Goal: Task Accomplishment & Management: Use online tool/utility

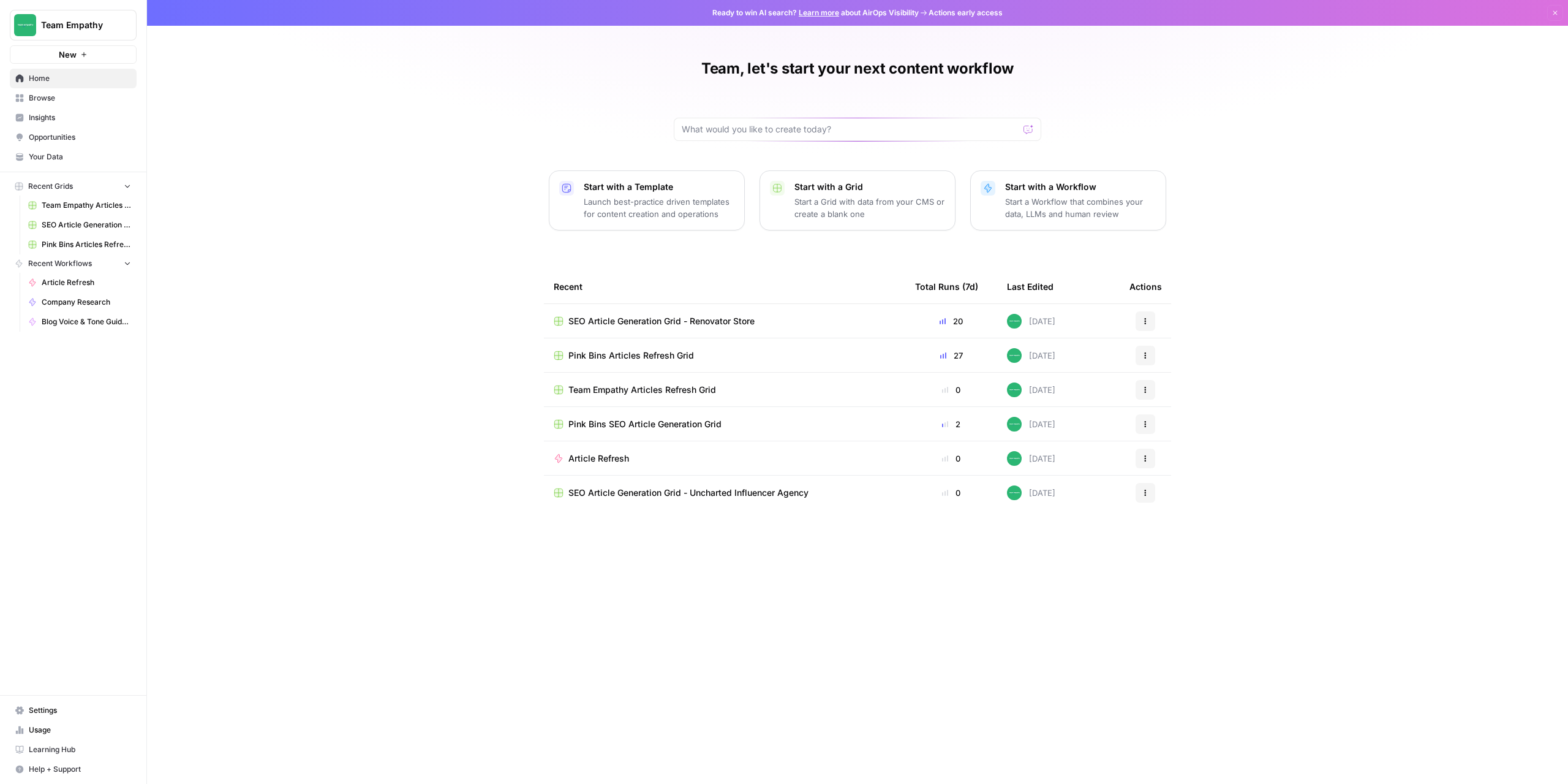
click at [48, 97] on span "Browse" at bounding box center [80, 98] width 102 height 11
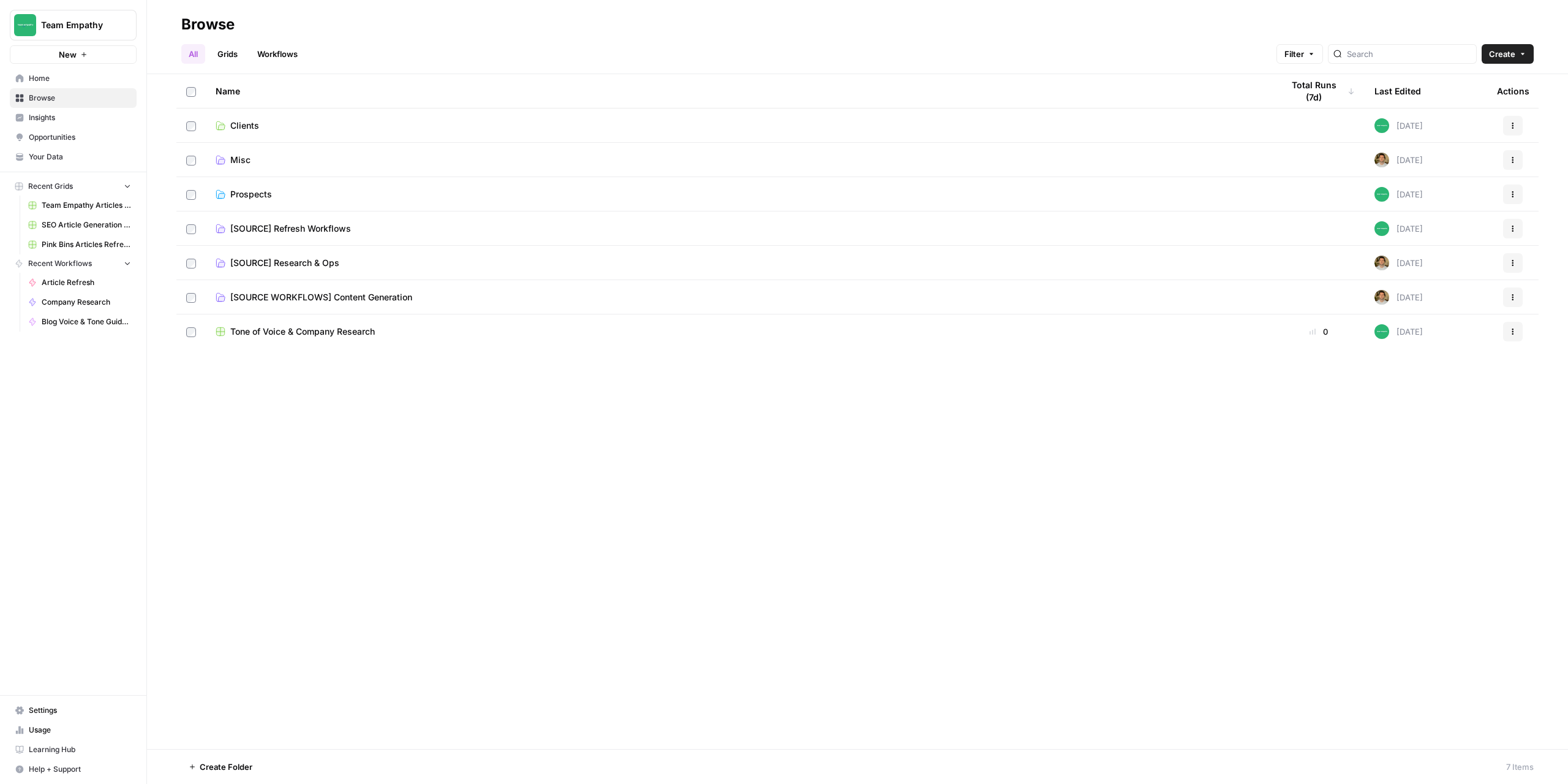
click at [249, 192] on span "Prospects" at bounding box center [250, 194] width 41 height 12
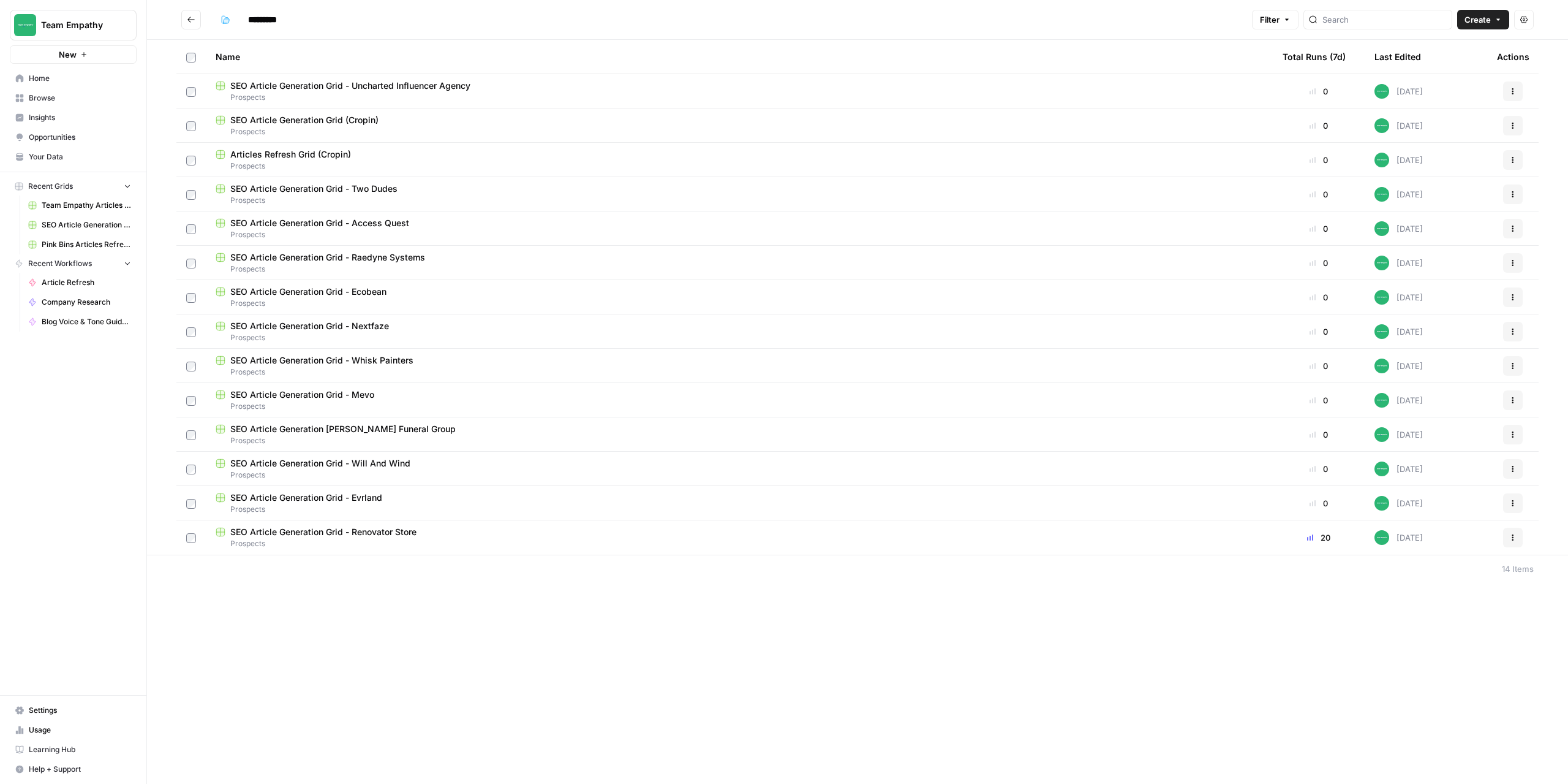
click at [333, 88] on span "SEO Article Generation Grid - Uncharted Influencer Agency" at bounding box center [350, 86] width 240 height 12
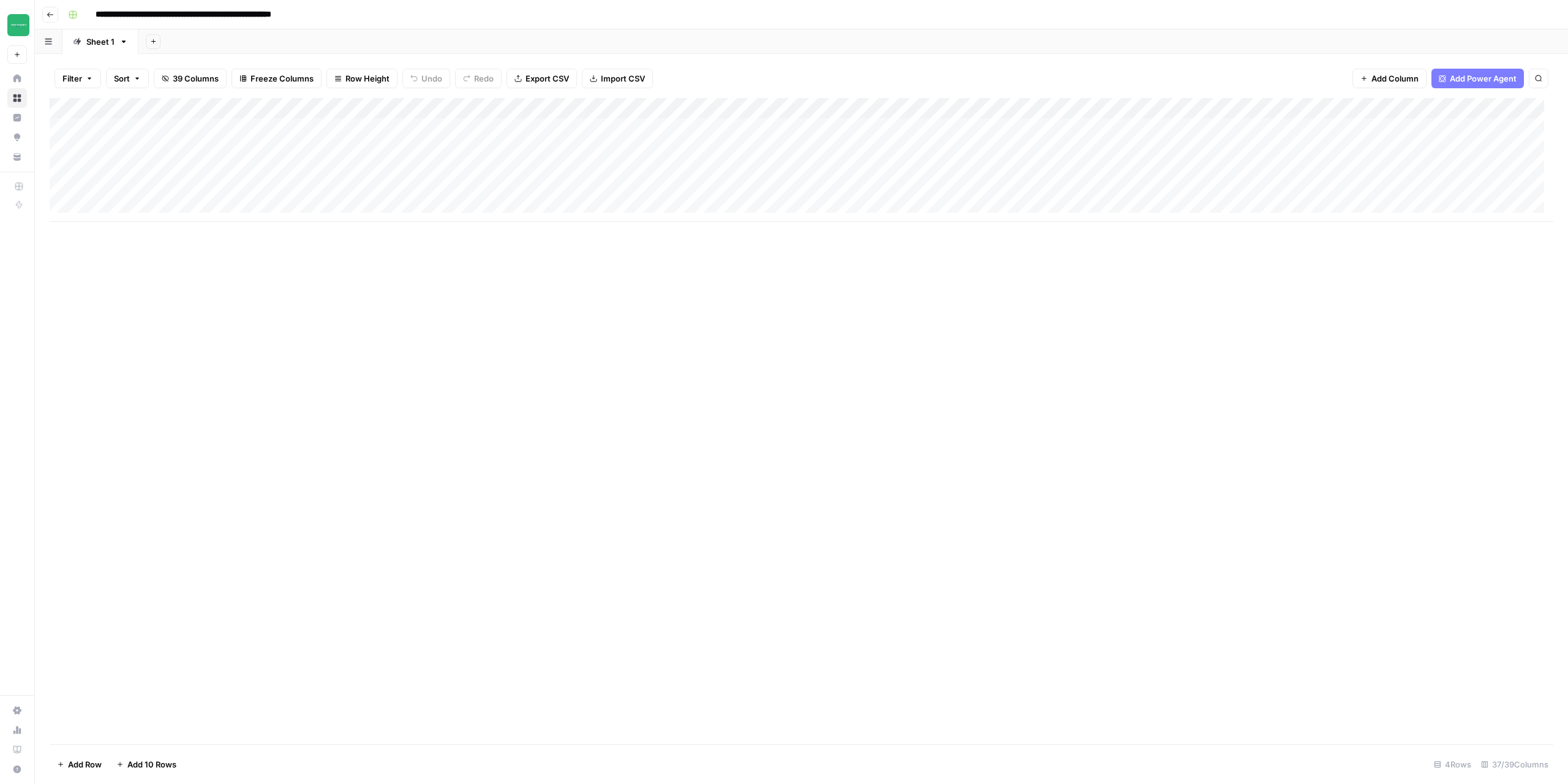
click at [537, 109] on div "Add Column" at bounding box center [800, 160] width 1503 height 124
click at [507, 213] on span "Configure Inputs" at bounding box center [509, 212] width 107 height 12
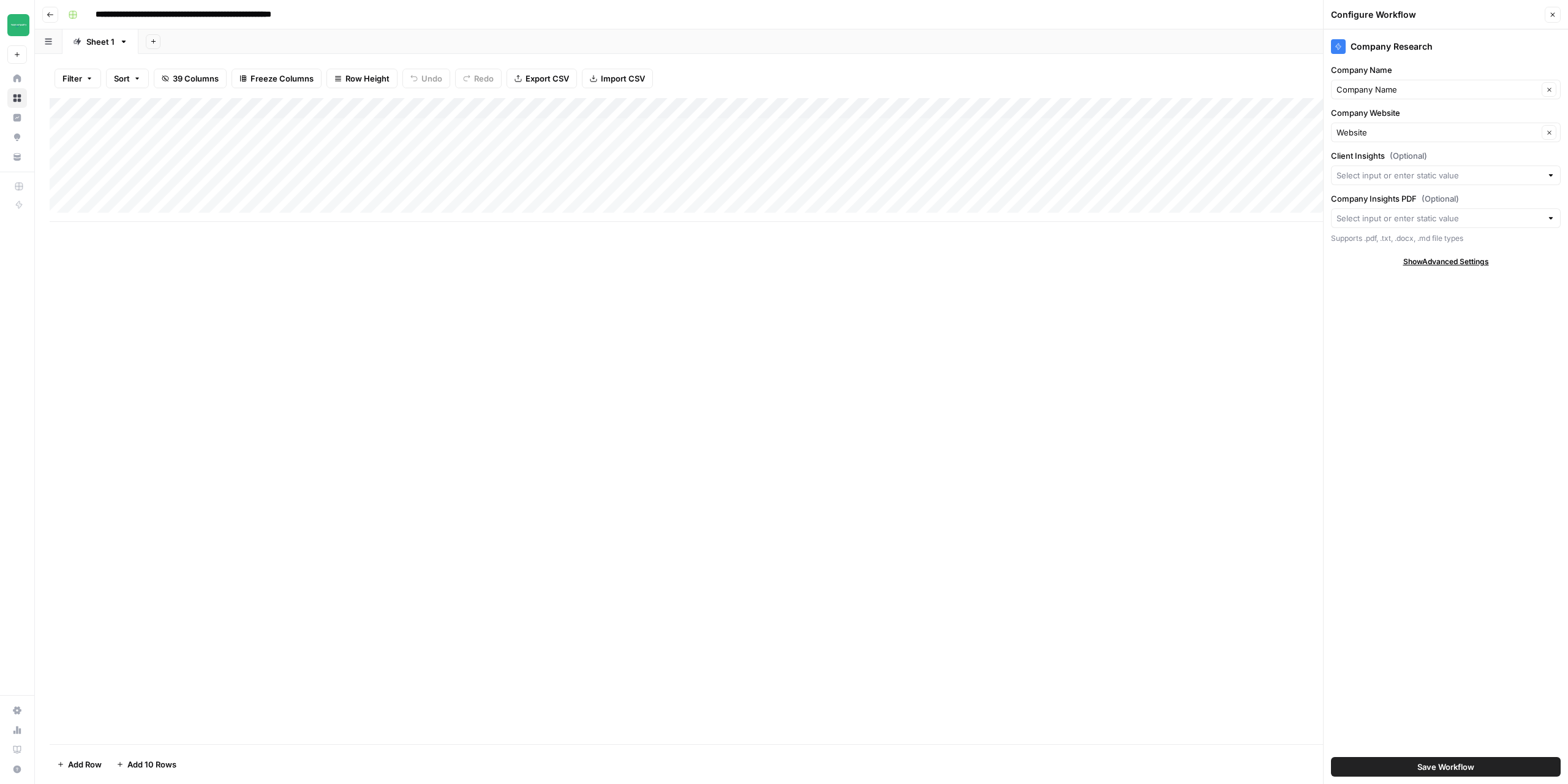
click at [535, 109] on div "Add Column" at bounding box center [800, 160] width 1503 height 124
click at [483, 232] on span "Edit Workflow" at bounding box center [509, 229] width 107 height 12
click at [1552, 17] on icon "button" at bounding box center [1552, 15] width 7 height 7
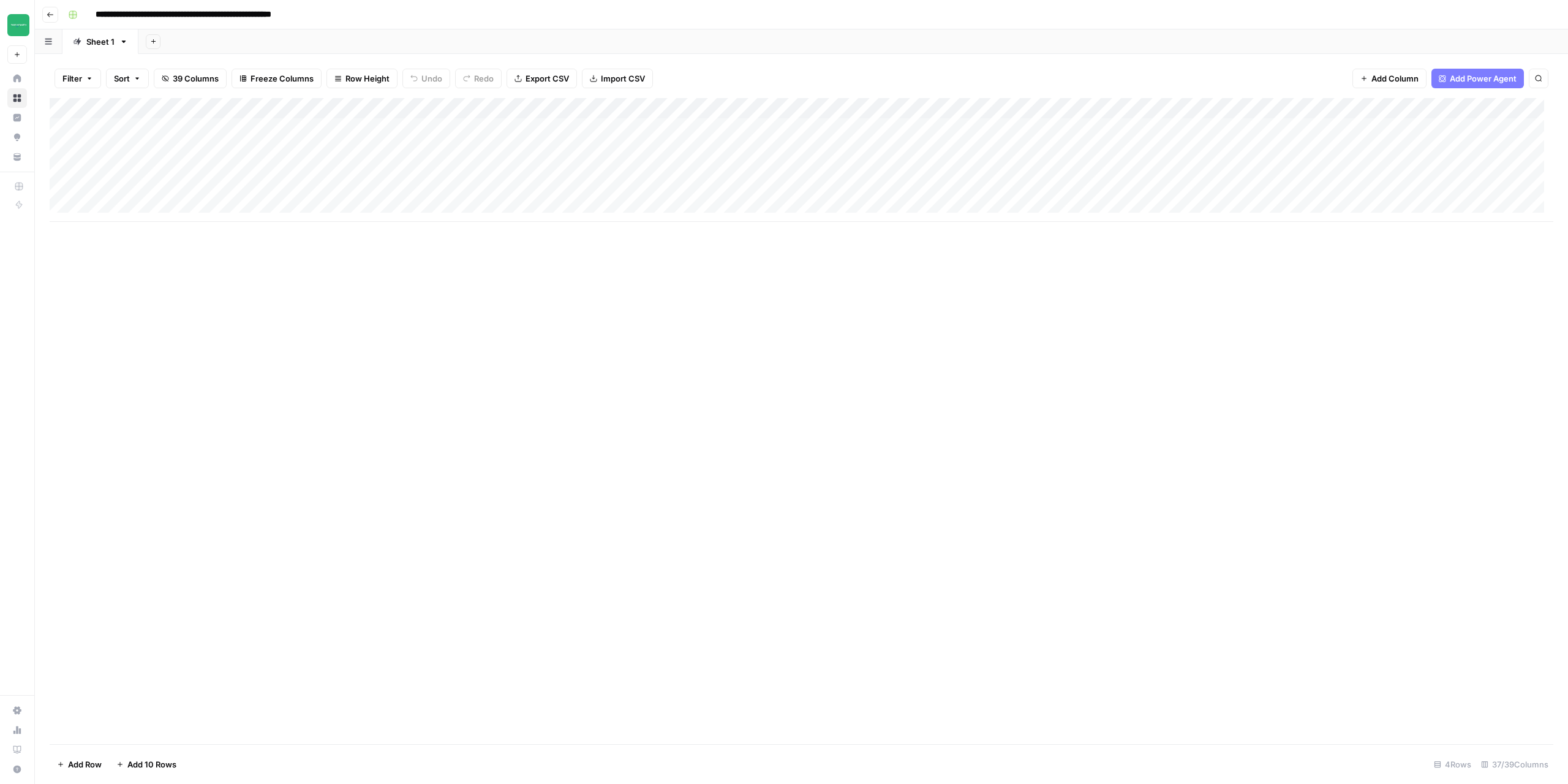
scroll to position [0, 2989]
click at [1503, 108] on span "Add Column" at bounding box center [1524, 108] width 43 height 11
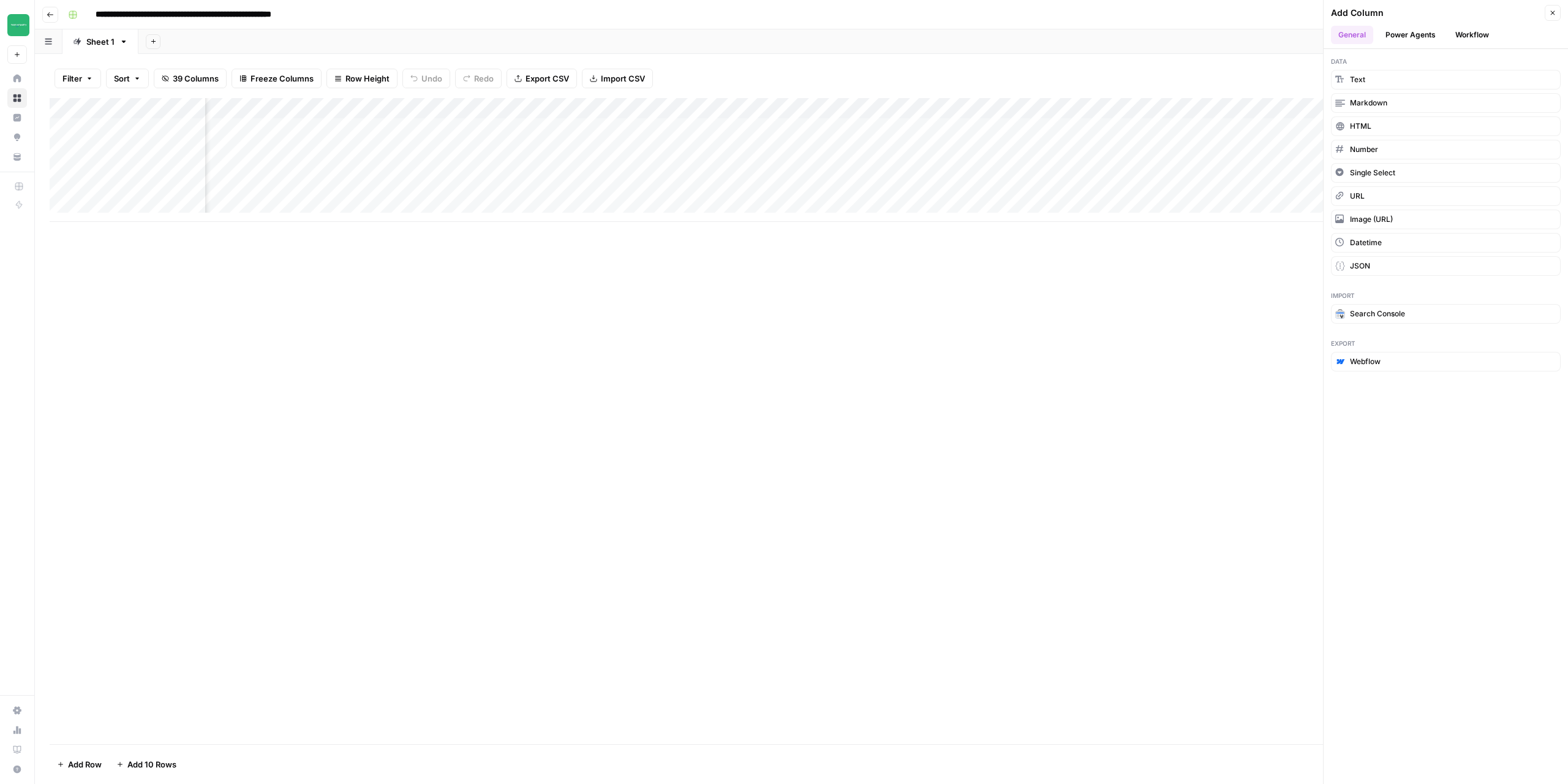
click at [1410, 31] on button "Power Agents" at bounding box center [1411, 34] width 65 height 18
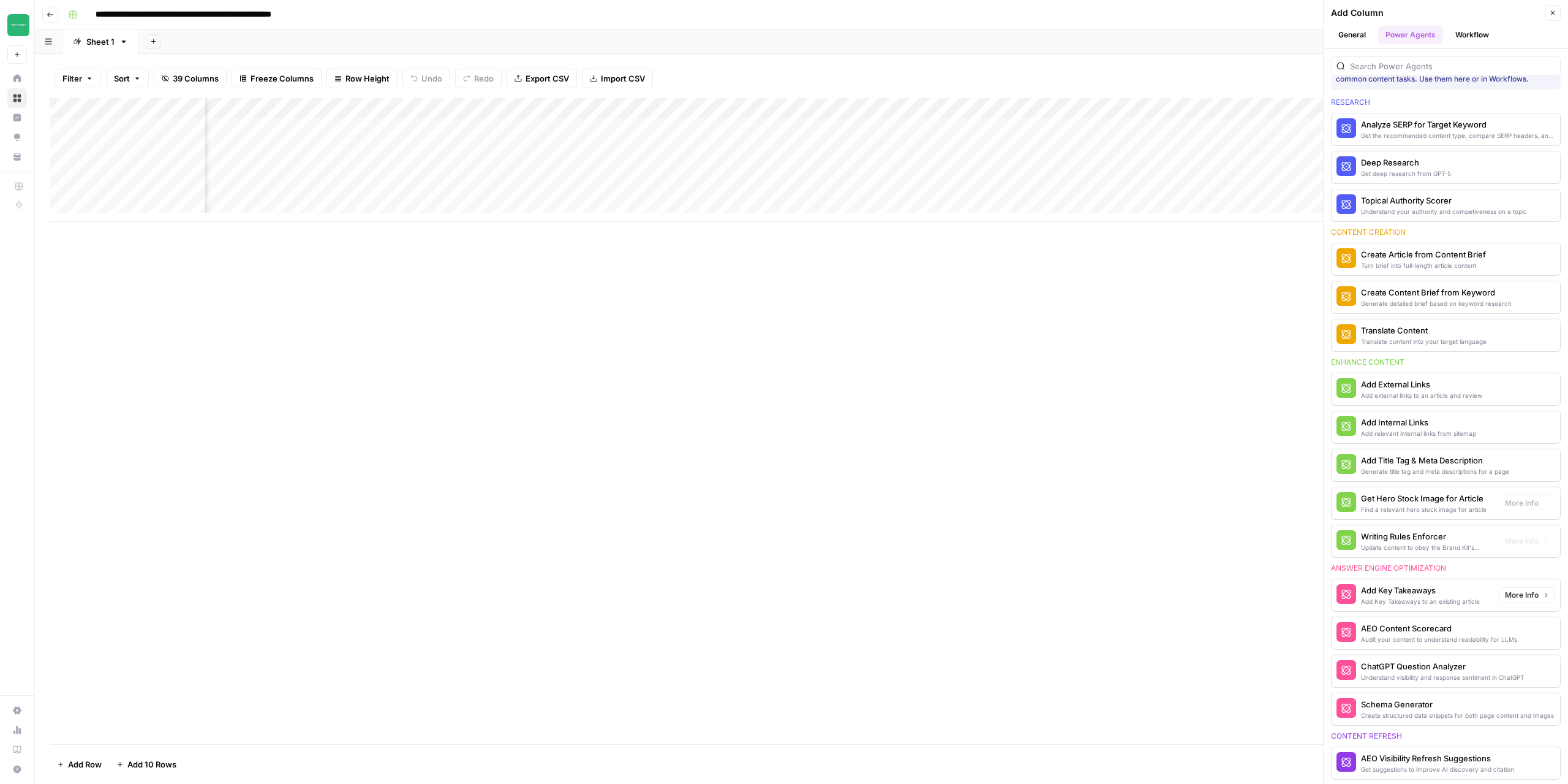
scroll to position [0, 0]
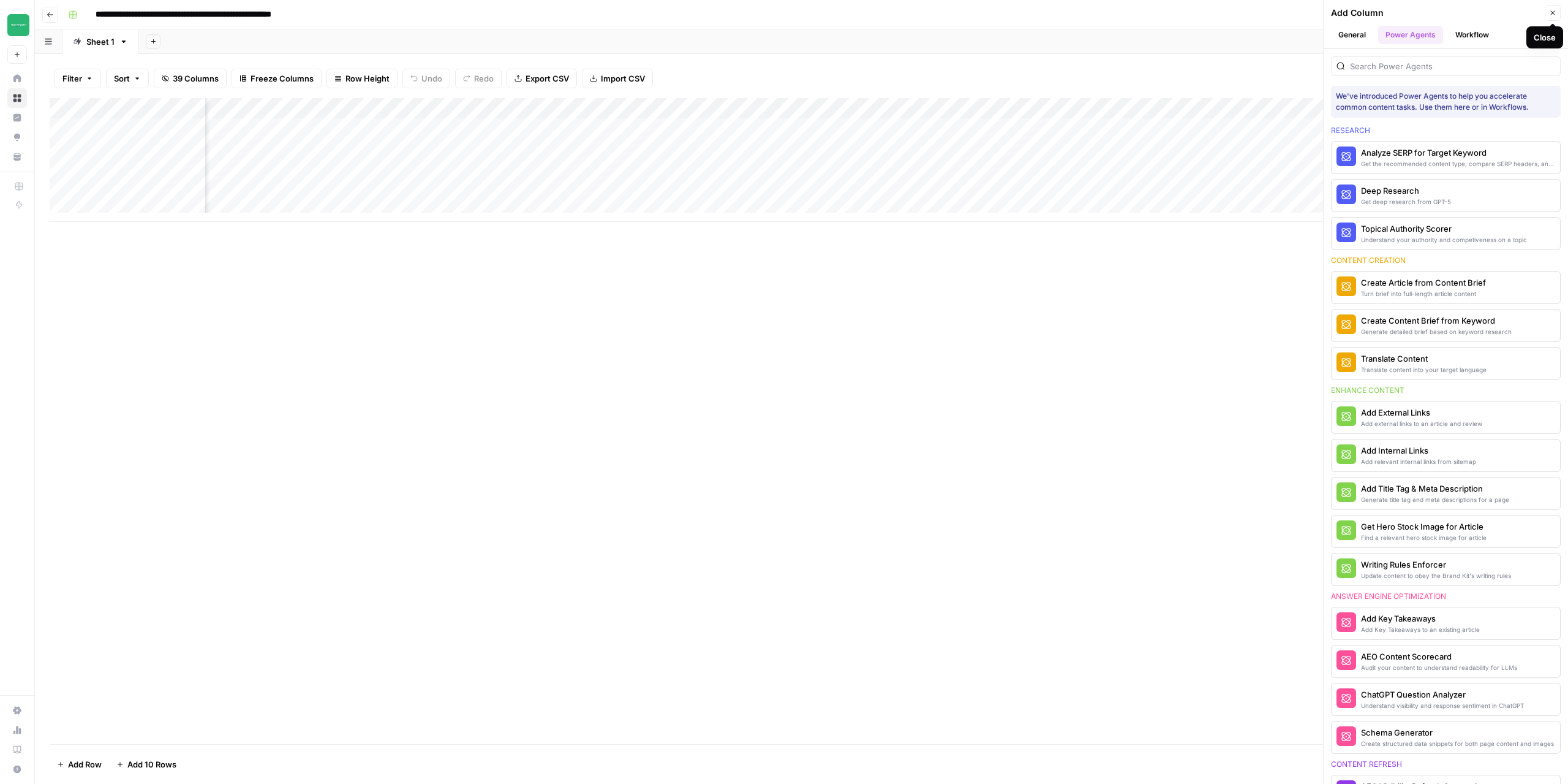
click at [1558, 11] on button "Close" at bounding box center [1552, 13] width 16 height 16
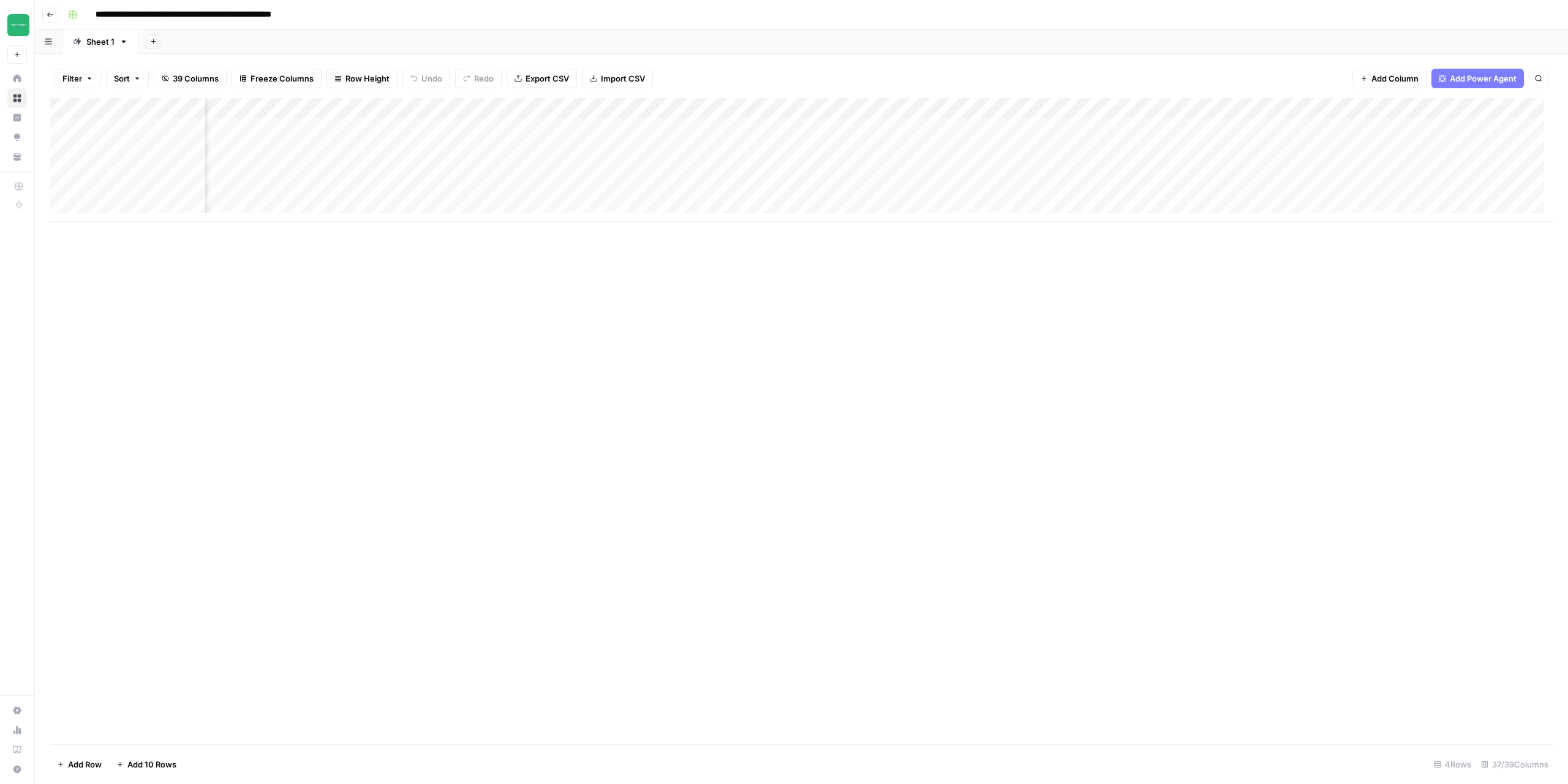
scroll to position [0, 692]
click at [662, 128] on div "Add Column" at bounding box center [800, 160] width 1503 height 124
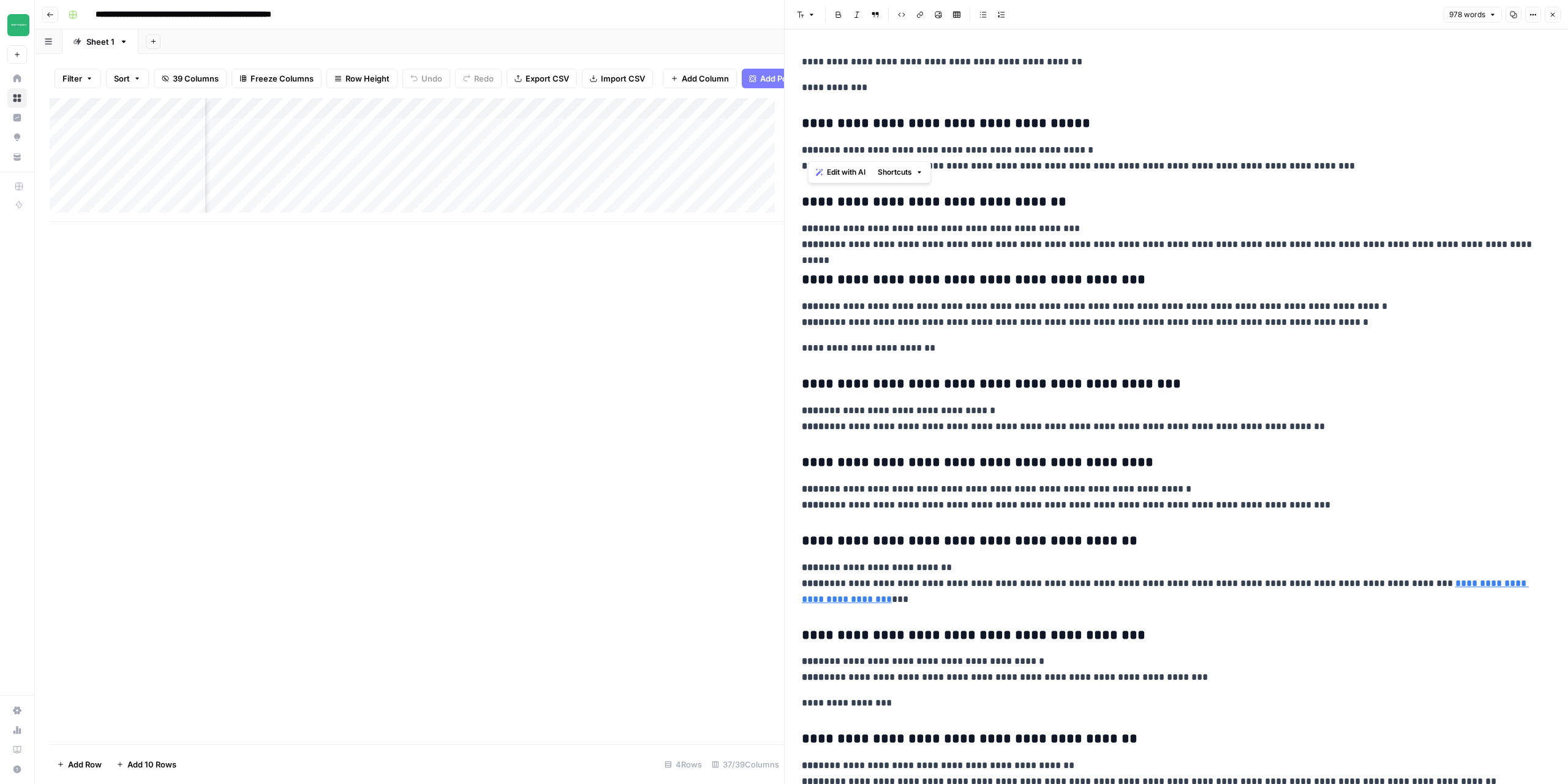
drag, startPoint x: 835, startPoint y: 149, endPoint x: 956, endPoint y: 155, distance: 121.1
click at [956, 155] on p "**********" at bounding box center [1172, 158] width 740 height 32
click at [1111, 171] on p "**********" at bounding box center [1172, 158] width 740 height 32
drag, startPoint x: 819, startPoint y: 169, endPoint x: 959, endPoint y: 174, distance: 140.1
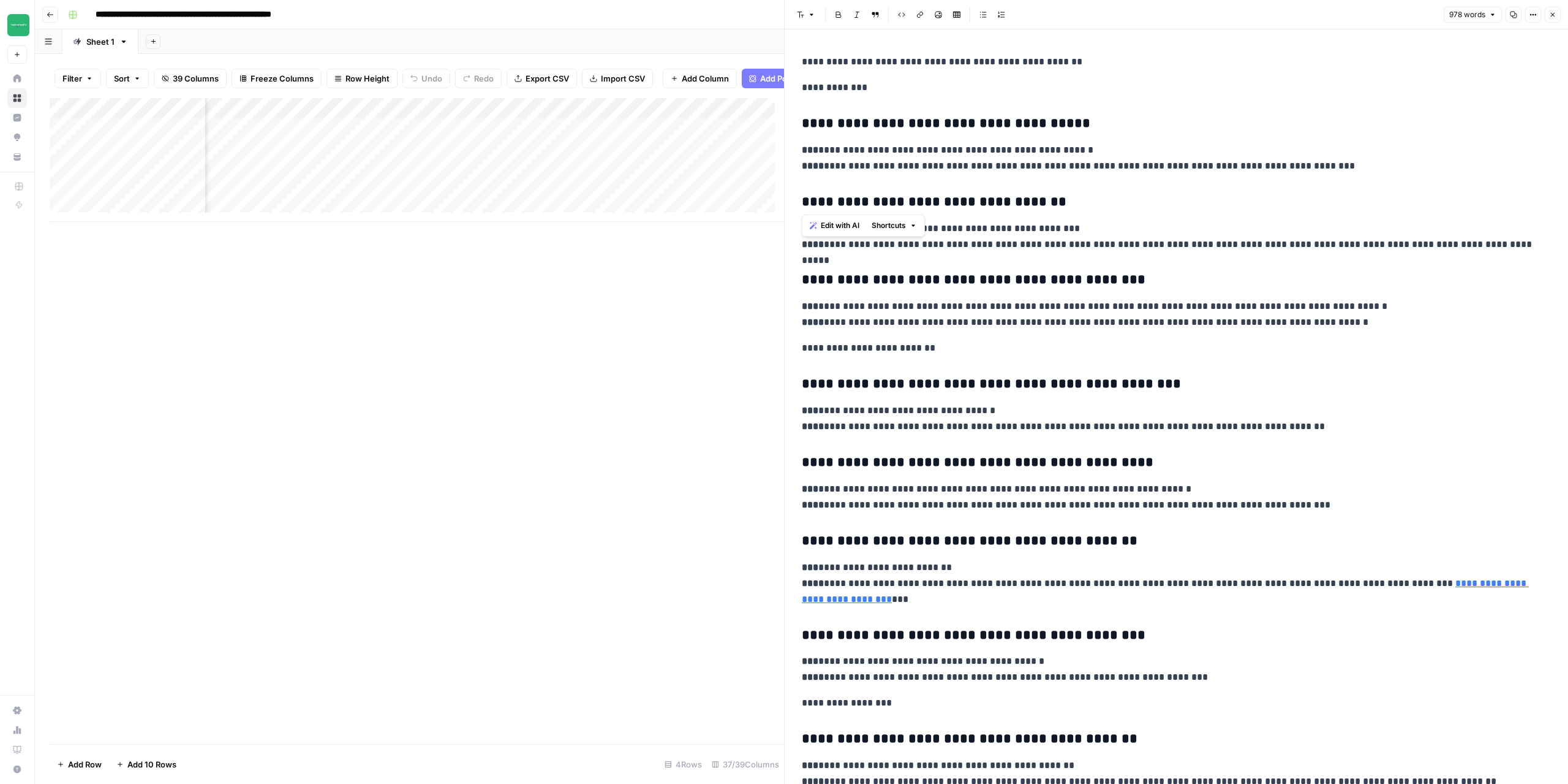
click at [1066, 171] on p "**********" at bounding box center [1172, 158] width 740 height 32
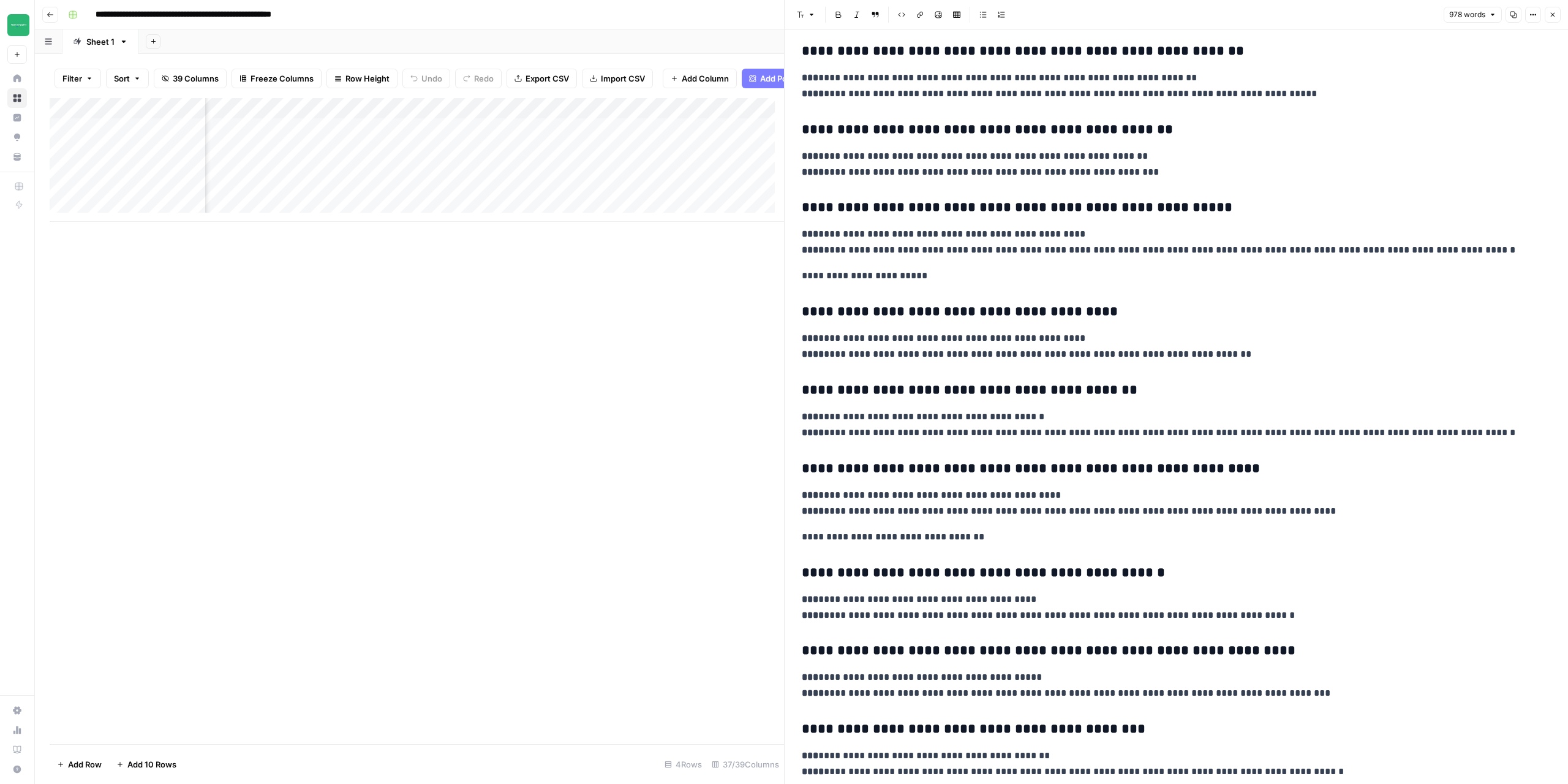
scroll to position [858, 0]
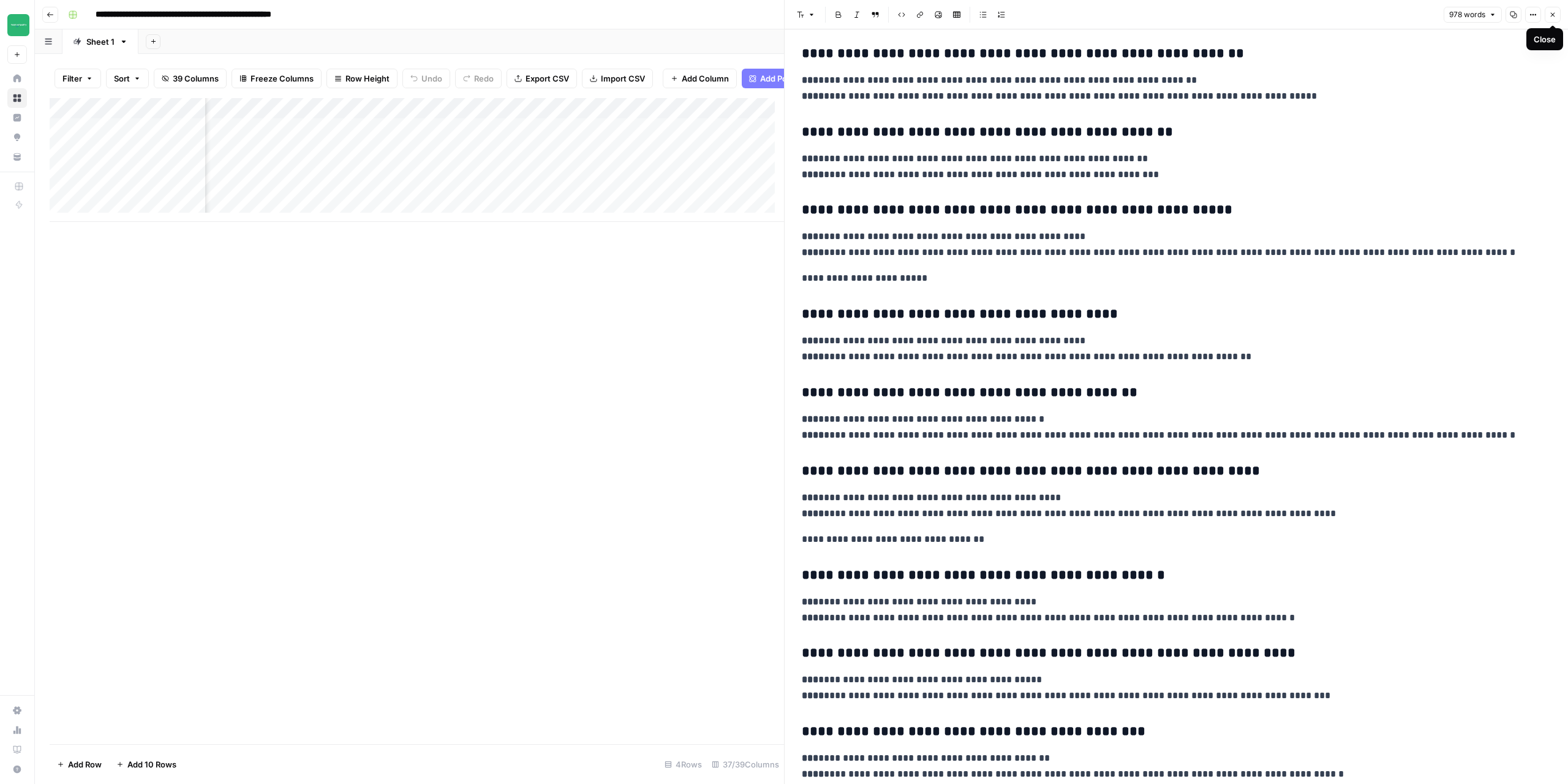
click at [1551, 13] on icon "button" at bounding box center [1552, 15] width 4 height 4
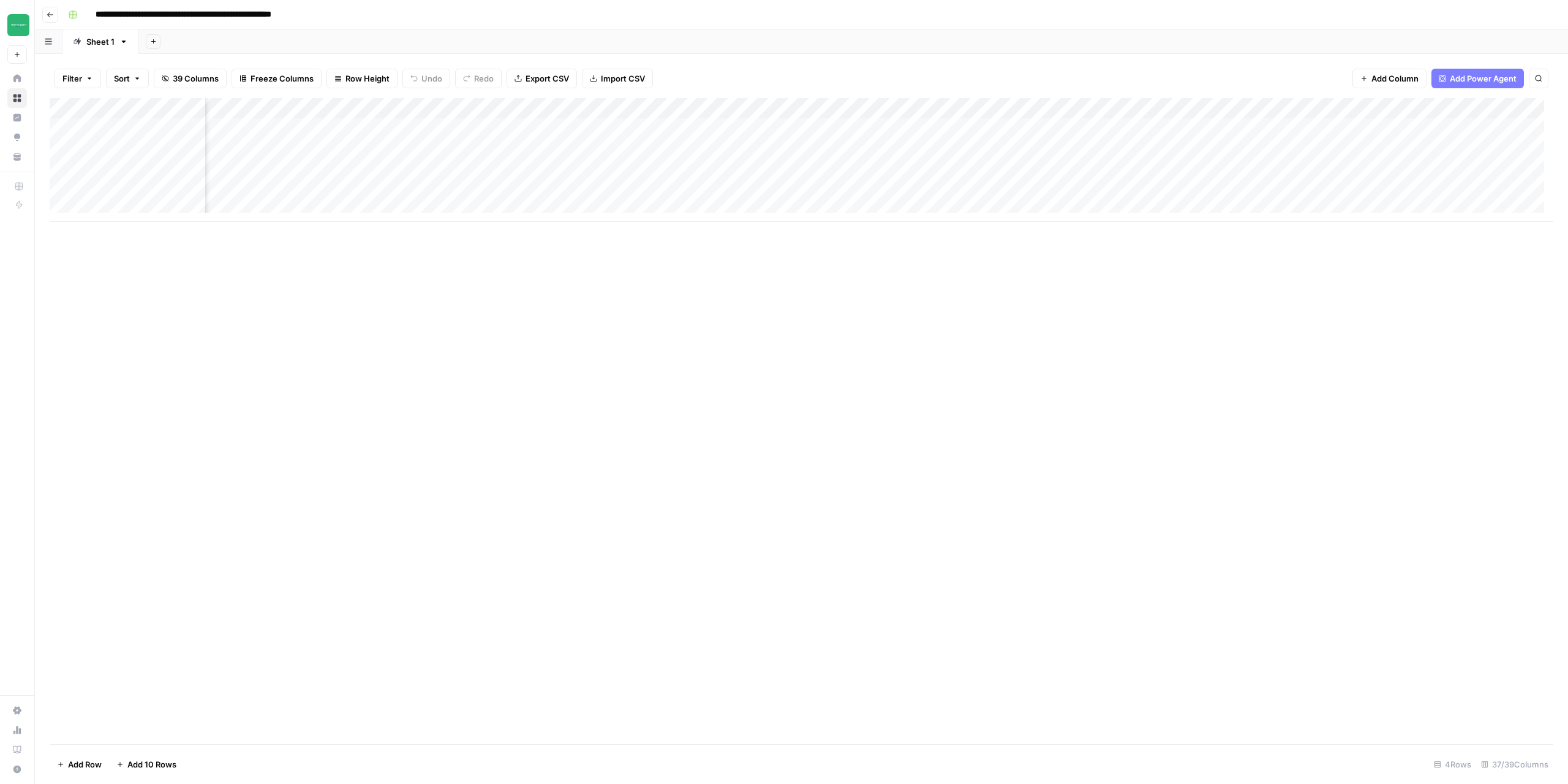
scroll to position [0, 1370]
click at [820, 150] on div "Add Column" at bounding box center [800, 160] width 1503 height 124
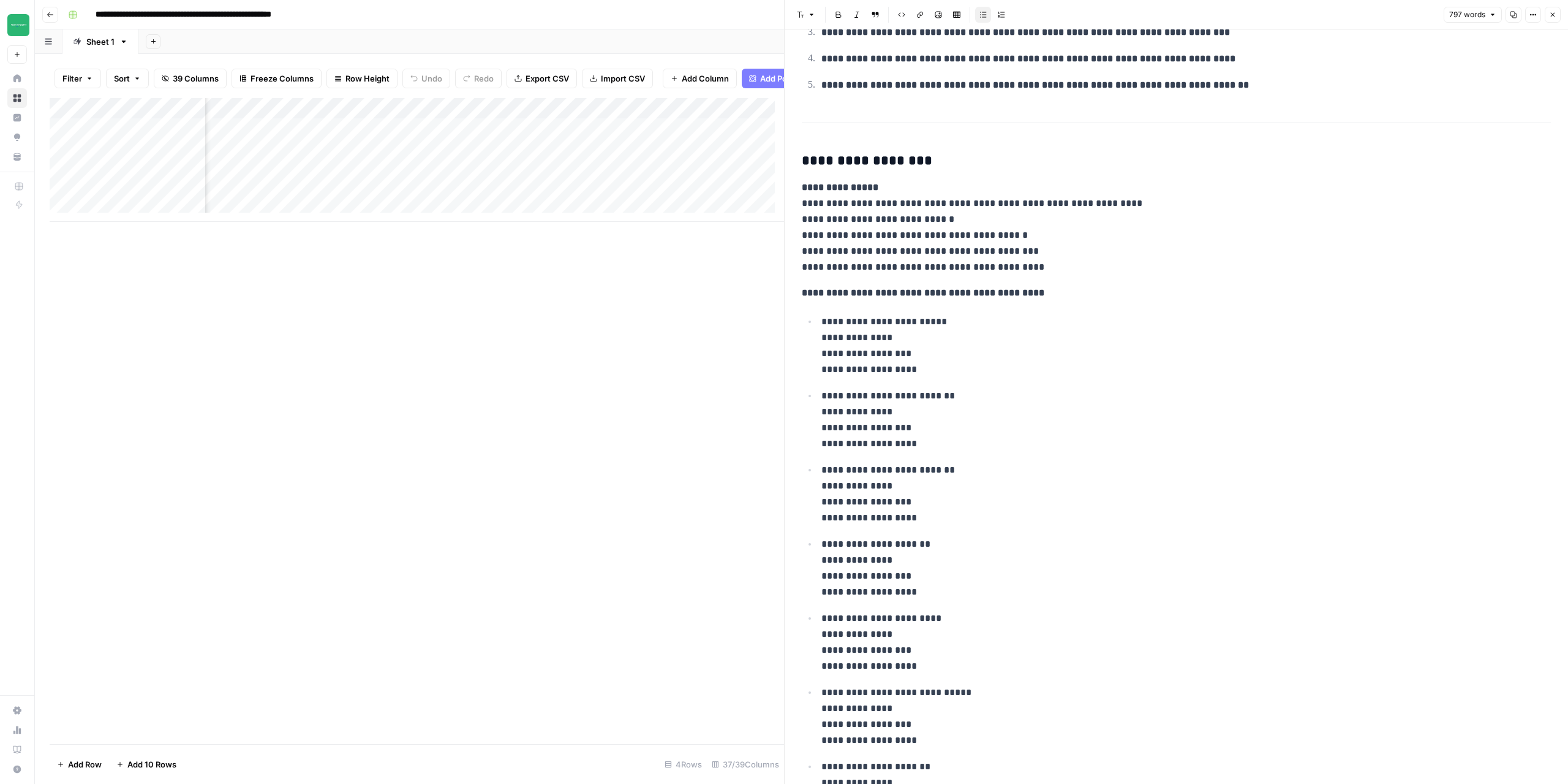
scroll to position [1172, 0]
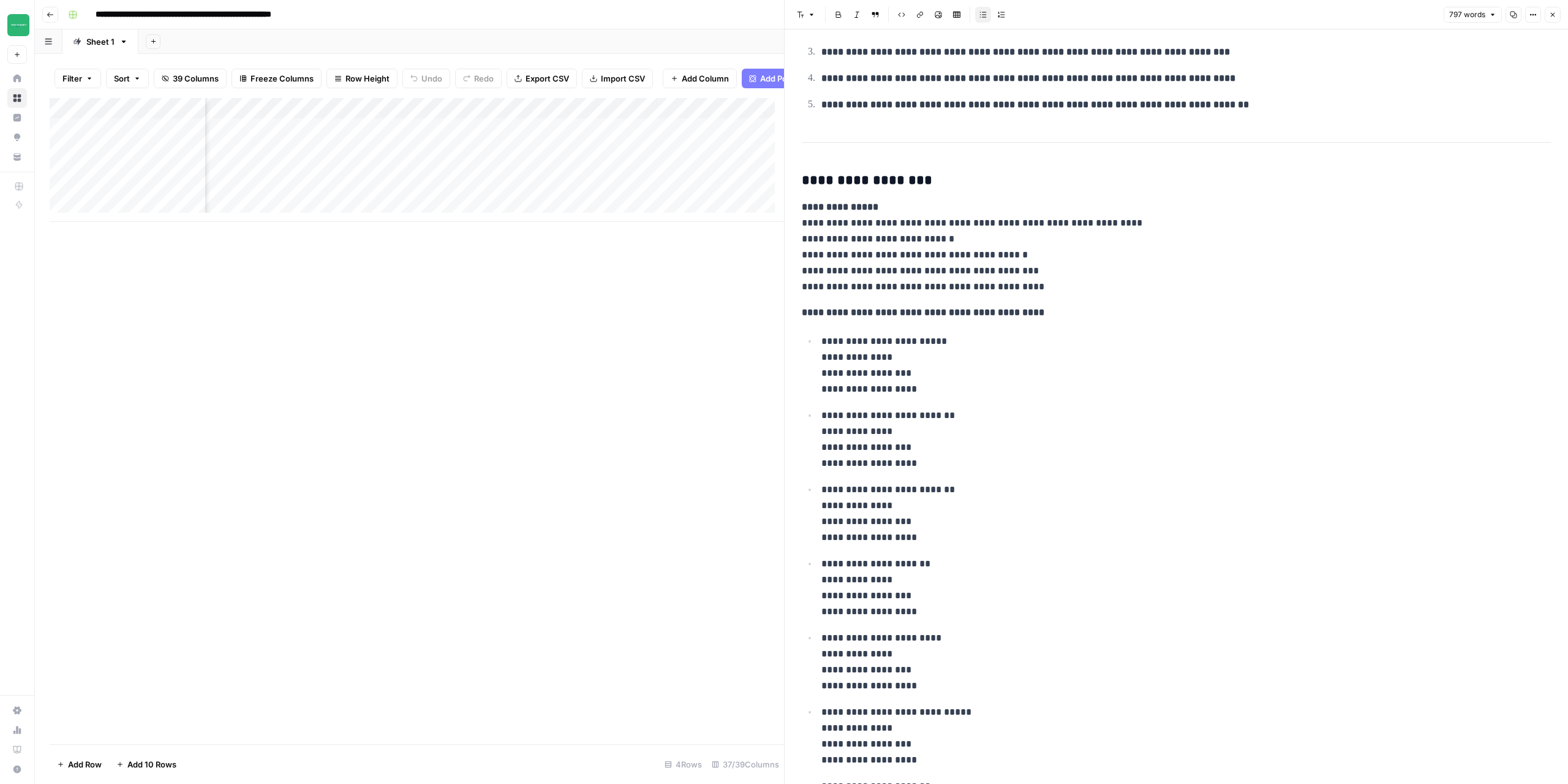
click at [1557, 11] on button "Close" at bounding box center [1552, 15] width 16 height 16
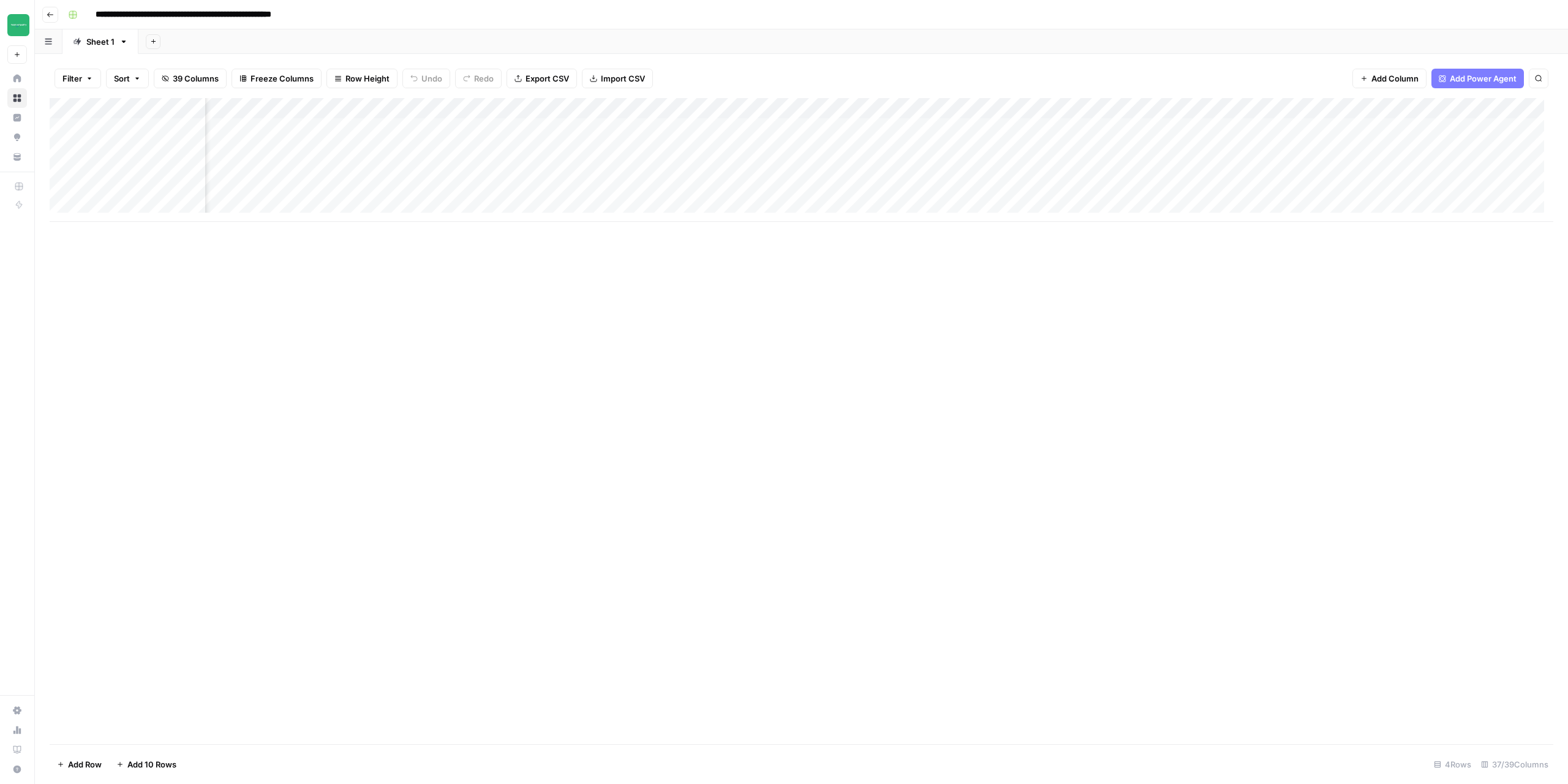
scroll to position [0, 1767]
click at [1001, 127] on div "Add Column" at bounding box center [800, 160] width 1503 height 124
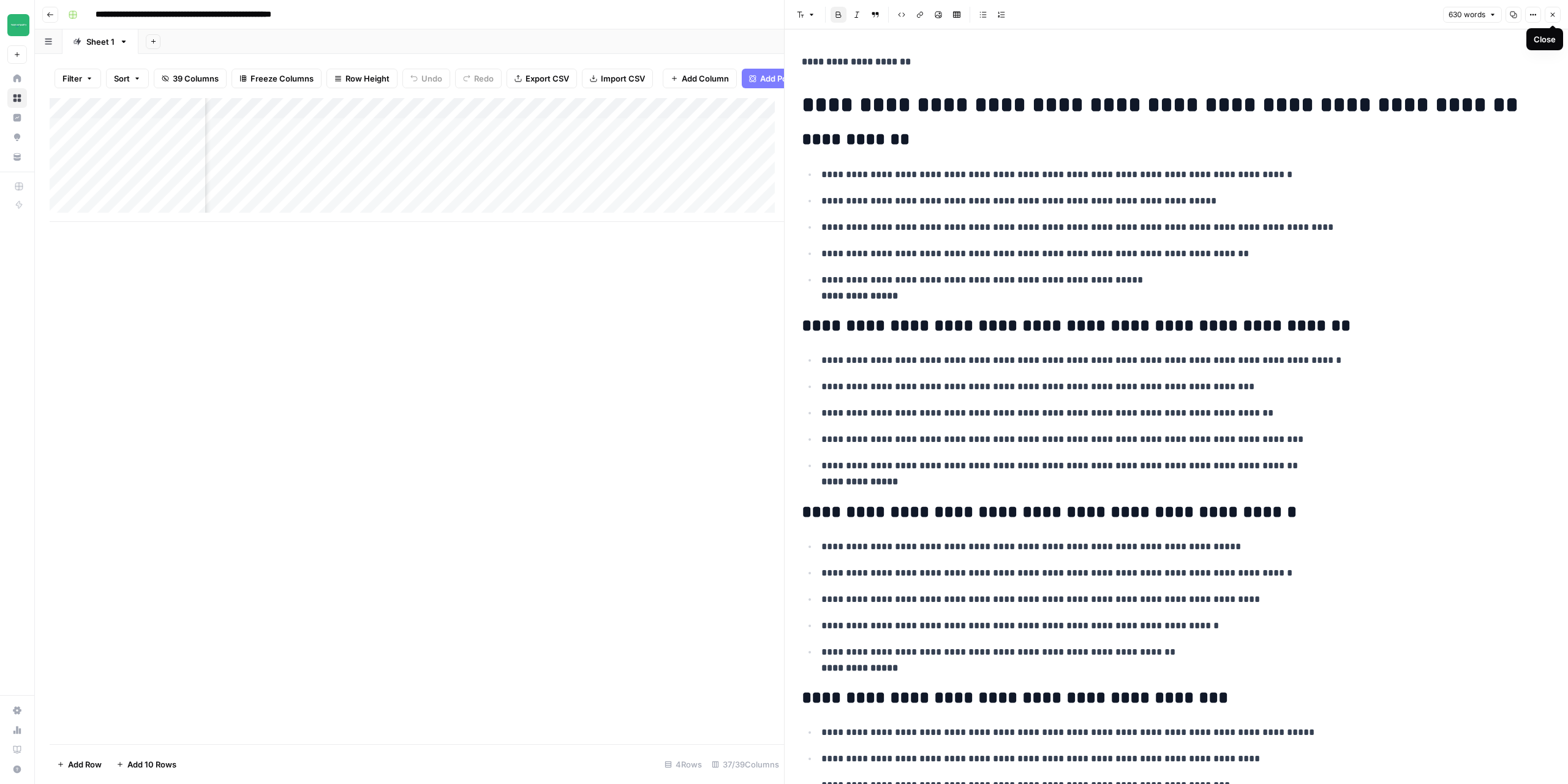
click at [1555, 18] on button "Close" at bounding box center [1552, 15] width 16 height 16
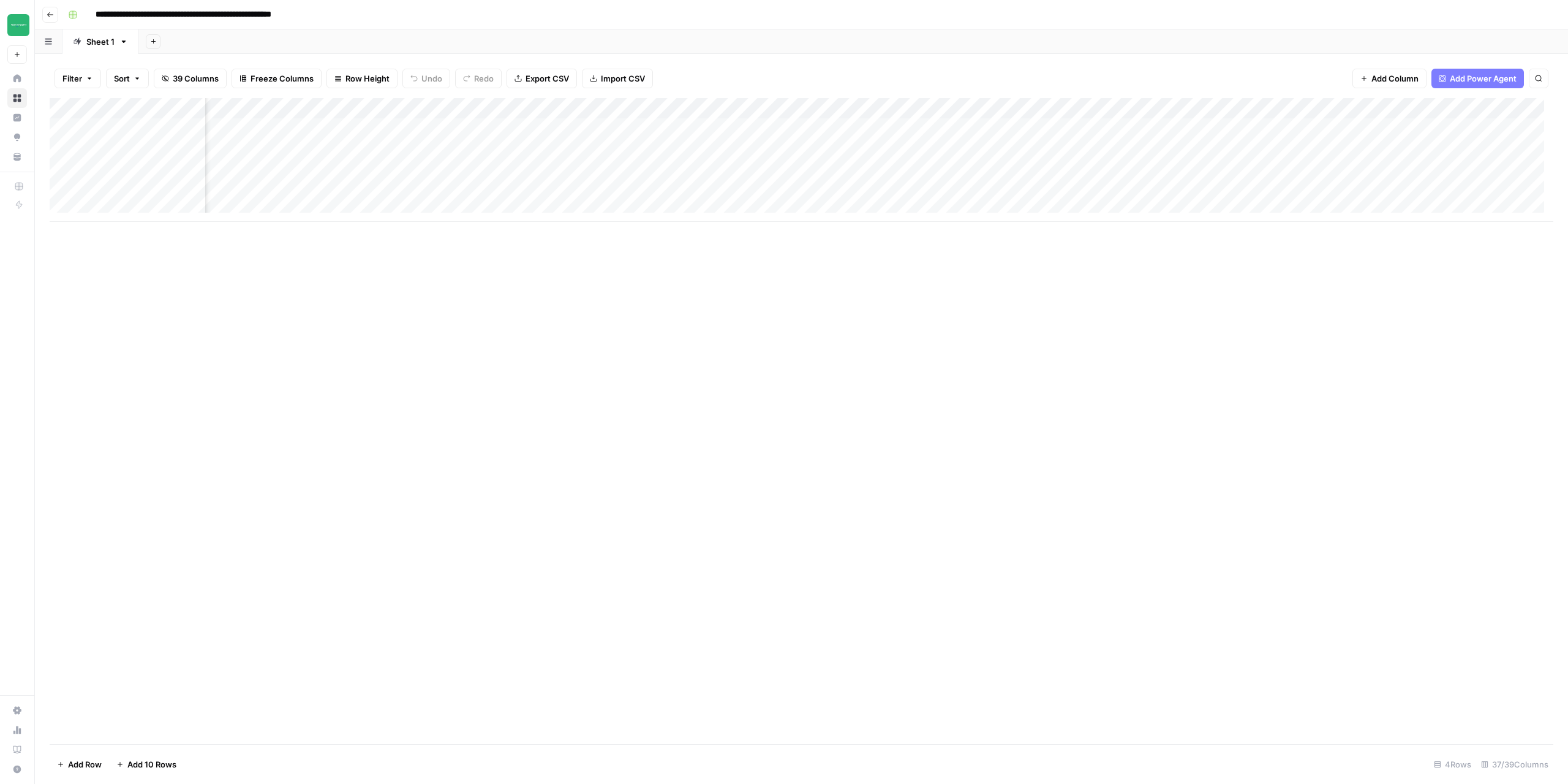
scroll to position [0, 2199]
click at [806, 130] on div "Add Column" at bounding box center [800, 160] width 1503 height 124
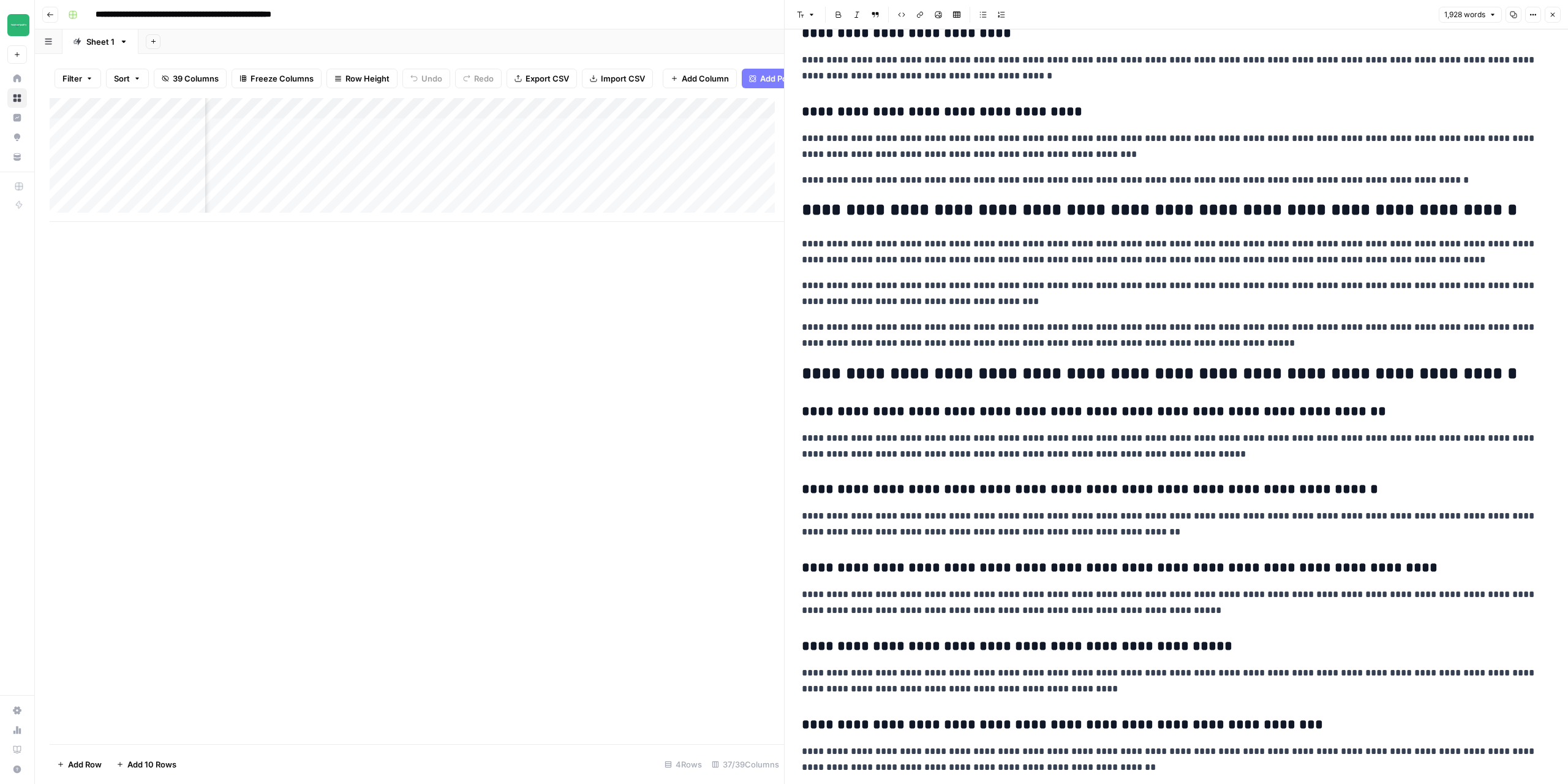
scroll to position [2637, 0]
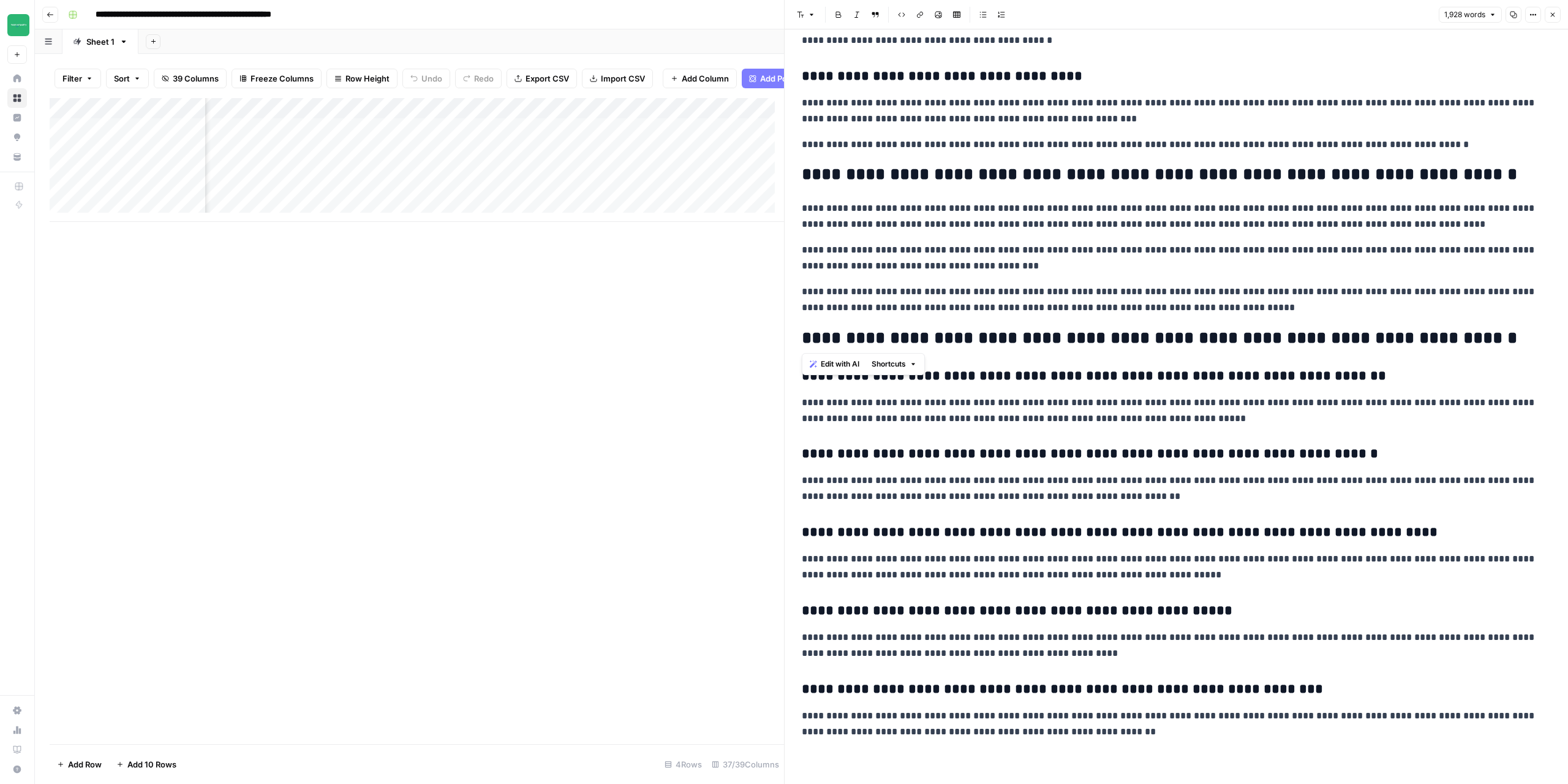
drag, startPoint x: 825, startPoint y: 341, endPoint x: 1130, endPoint y: 343, distance: 305.0
click at [1134, 341] on h2 "**********" at bounding box center [1172, 338] width 740 height 19
drag, startPoint x: 802, startPoint y: 343, endPoint x: 1251, endPoint y: 732, distance: 594.1
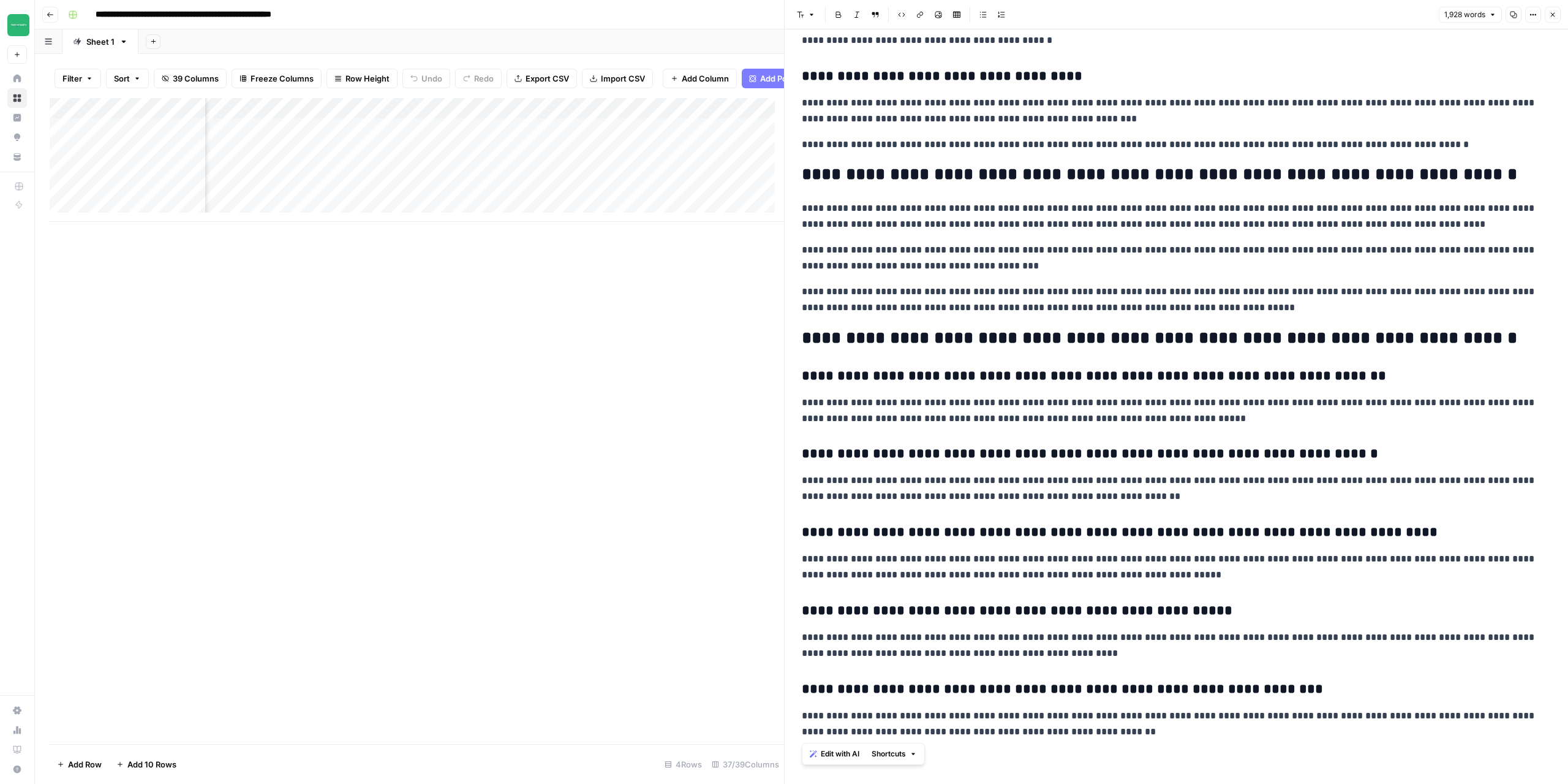
click at [1554, 10] on button "Close" at bounding box center [1552, 15] width 16 height 16
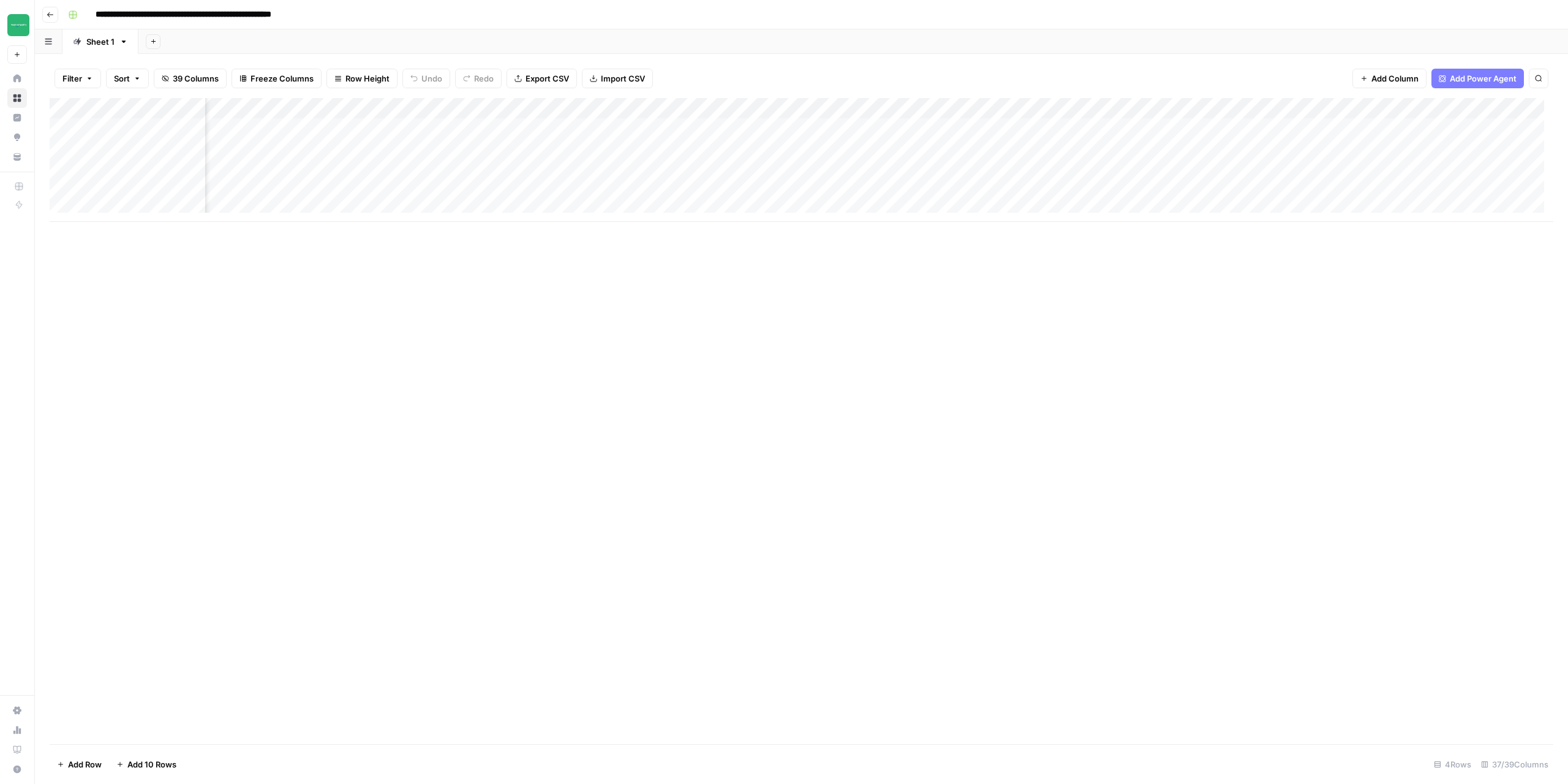
scroll to position [0, 2989]
click at [1022, 132] on div "Add Column" at bounding box center [800, 160] width 1503 height 124
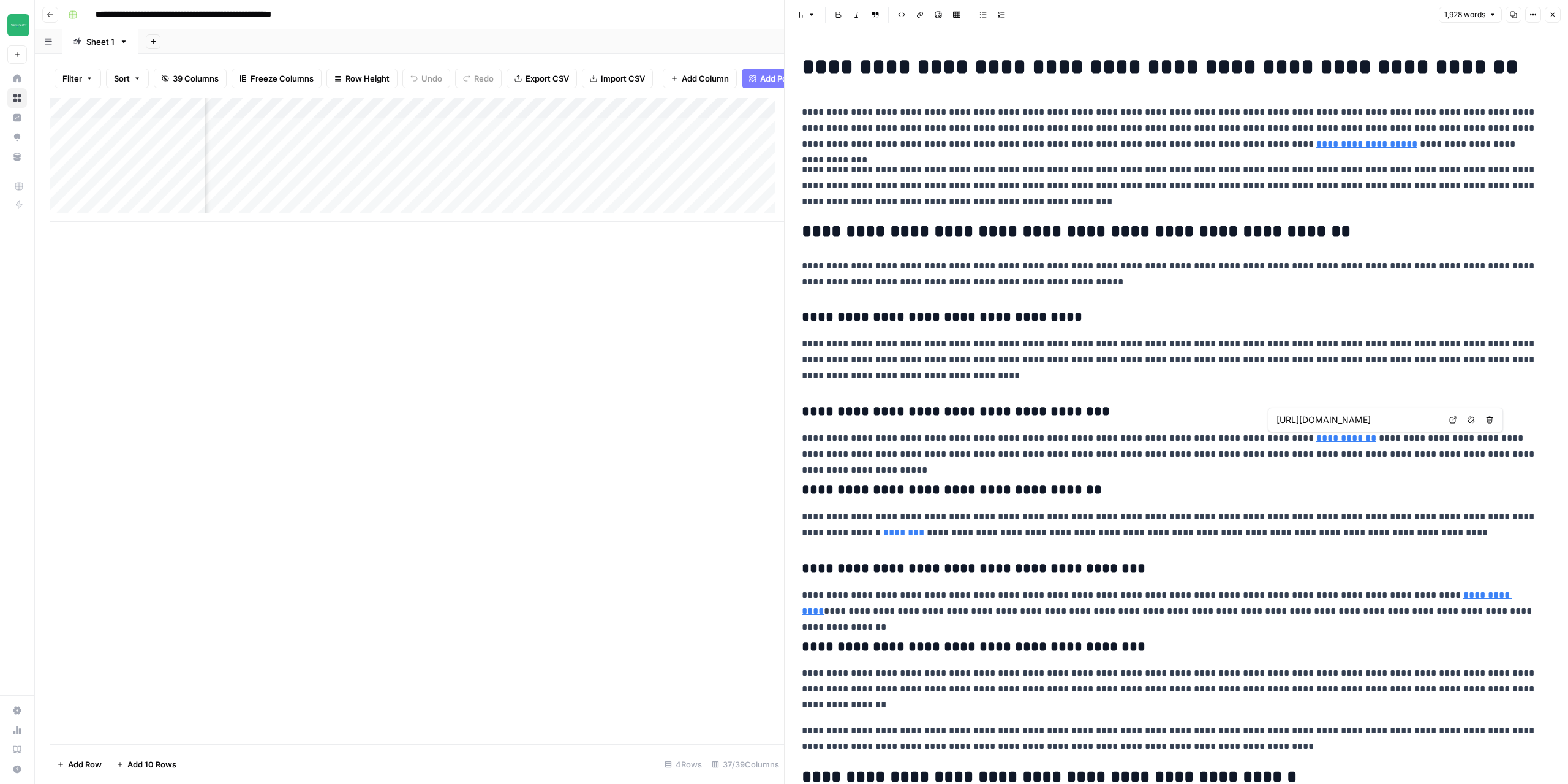
type input "https://www.unchartedinfluencer.com/faq"
click at [1554, 17] on icon "button" at bounding box center [1552, 15] width 7 height 7
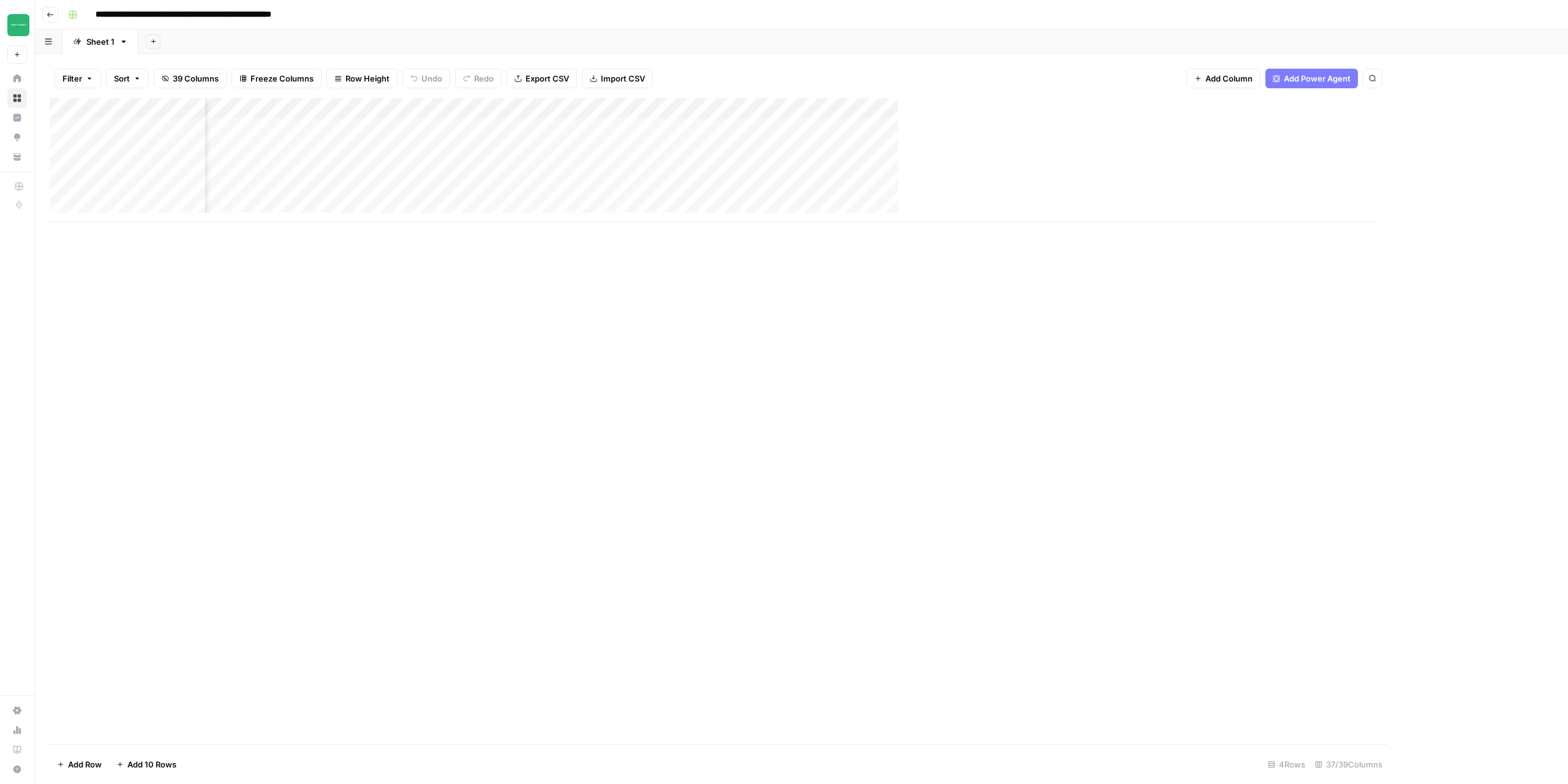
scroll to position [0, 2974]
click at [1257, 129] on div "Add Column" at bounding box center [800, 160] width 1503 height 124
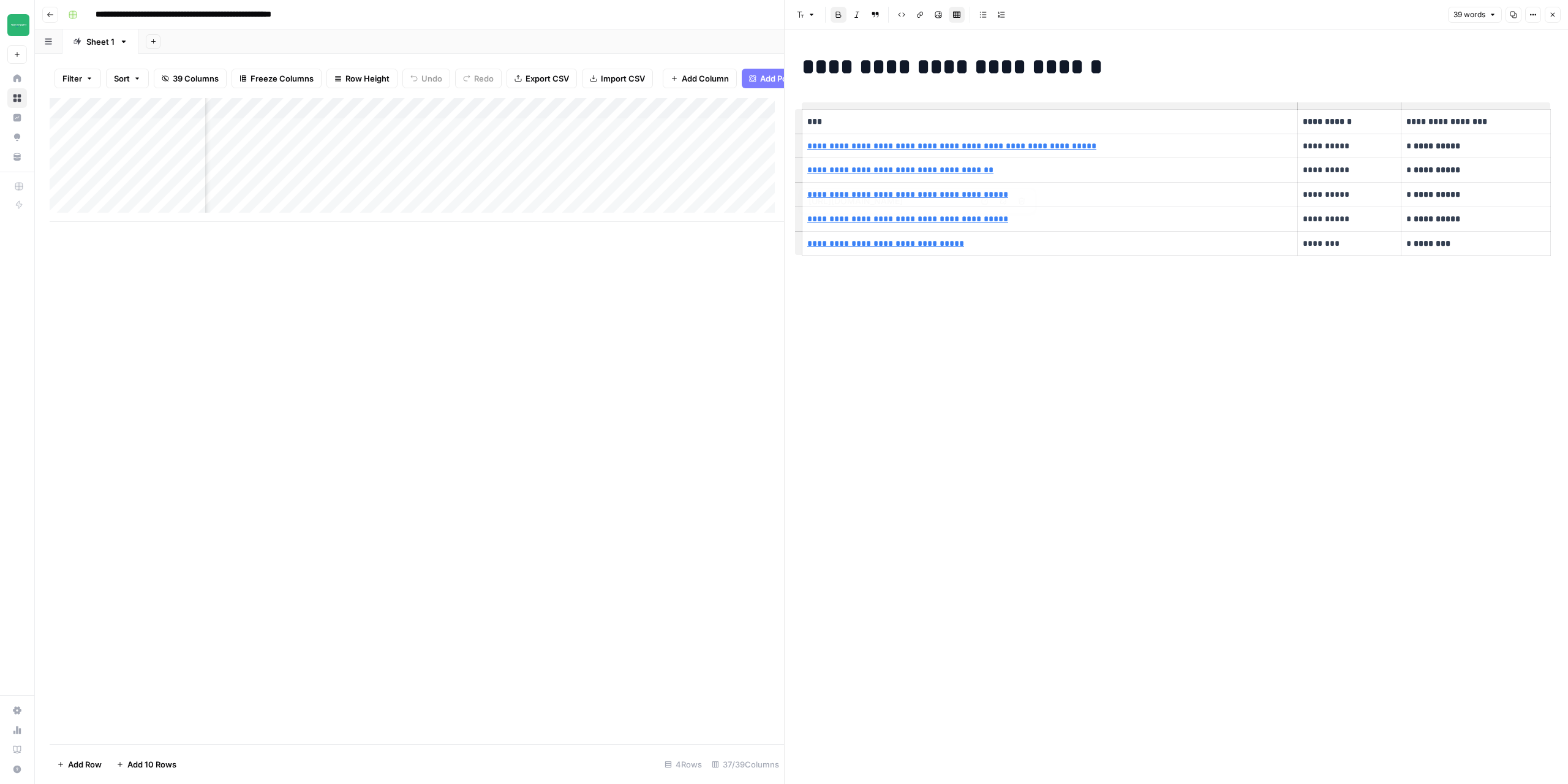
type input "https://www.unchartedinfluencer.com/coffee-meets-bagel-case-study"
click at [1554, 17] on icon "button" at bounding box center [1552, 15] width 4 height 4
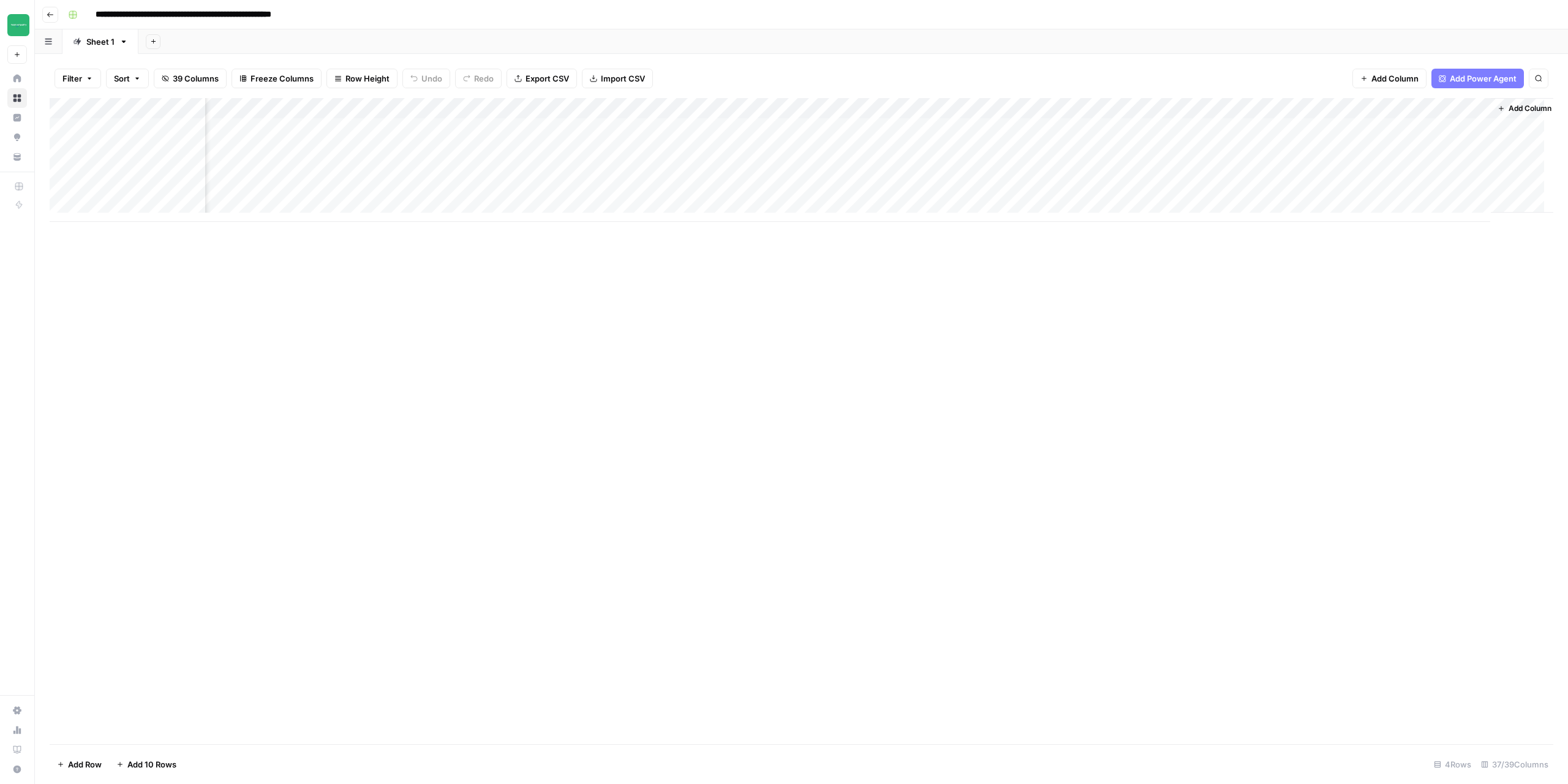
scroll to position [0, 2989]
click at [1463, 133] on div "Add Column" at bounding box center [800, 160] width 1503 height 124
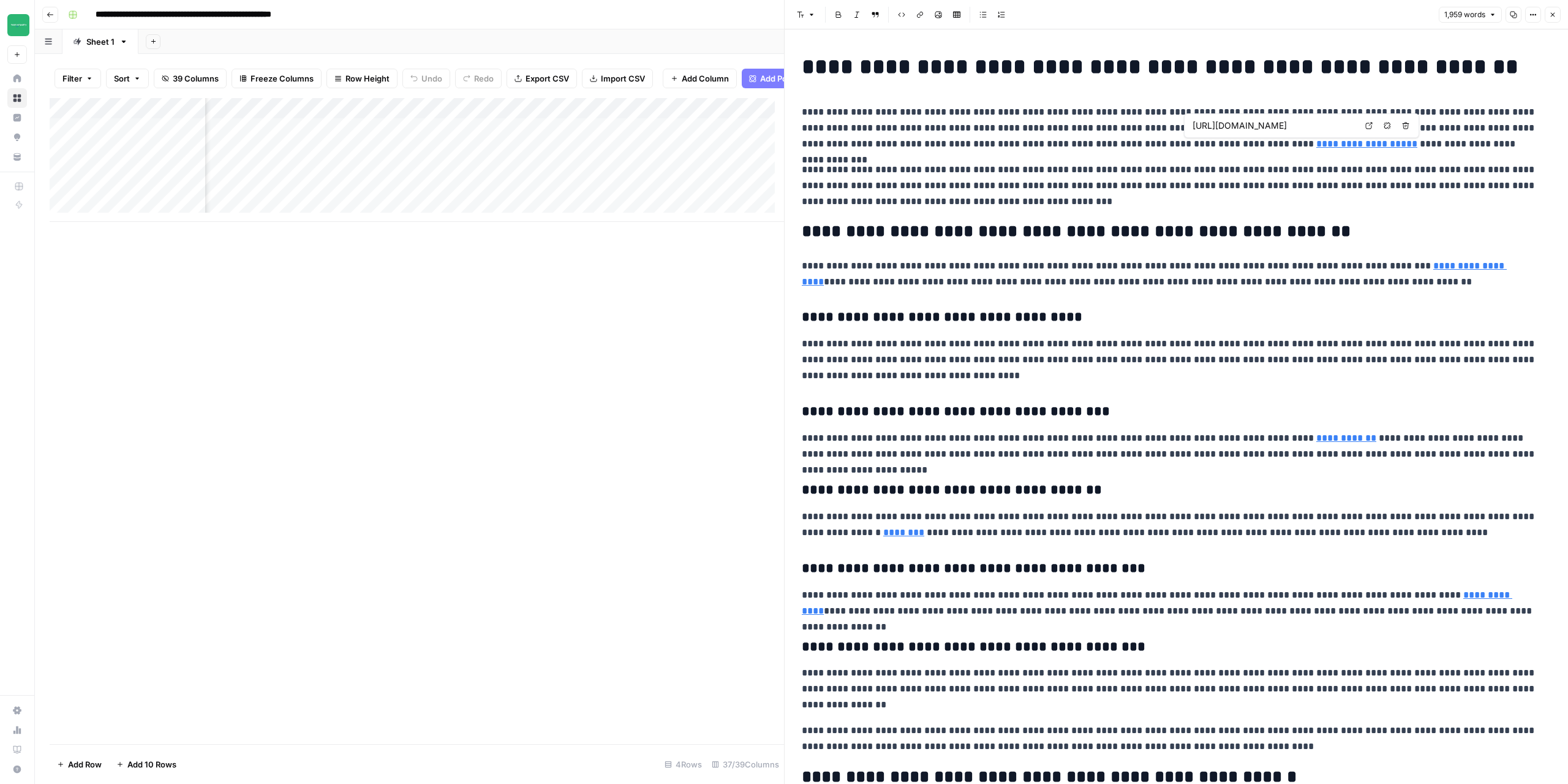
type input "https://link.springer.com/article/10.1007/s11747-024-01052-7#introduction"
click at [1555, 19] on button "Close" at bounding box center [1552, 15] width 16 height 16
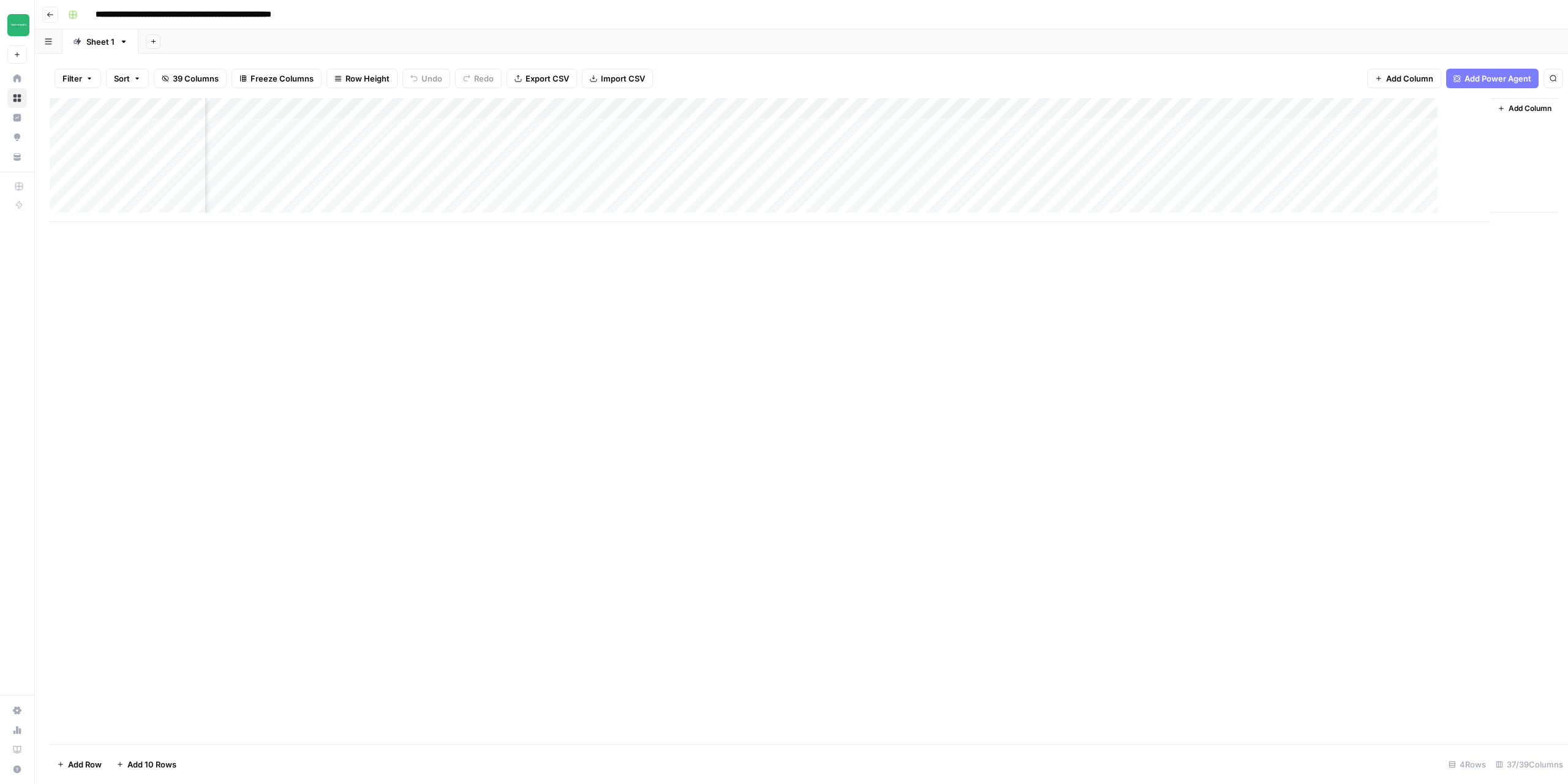
scroll to position [0, 2974]
click at [182, 22] on input "**********" at bounding box center [217, 15] width 256 height 19
drag, startPoint x: 193, startPoint y: 17, endPoint x: 214, endPoint y: 16, distance: 21.0
click at [214, 16] on input "**********" at bounding box center [217, 15] width 256 height 19
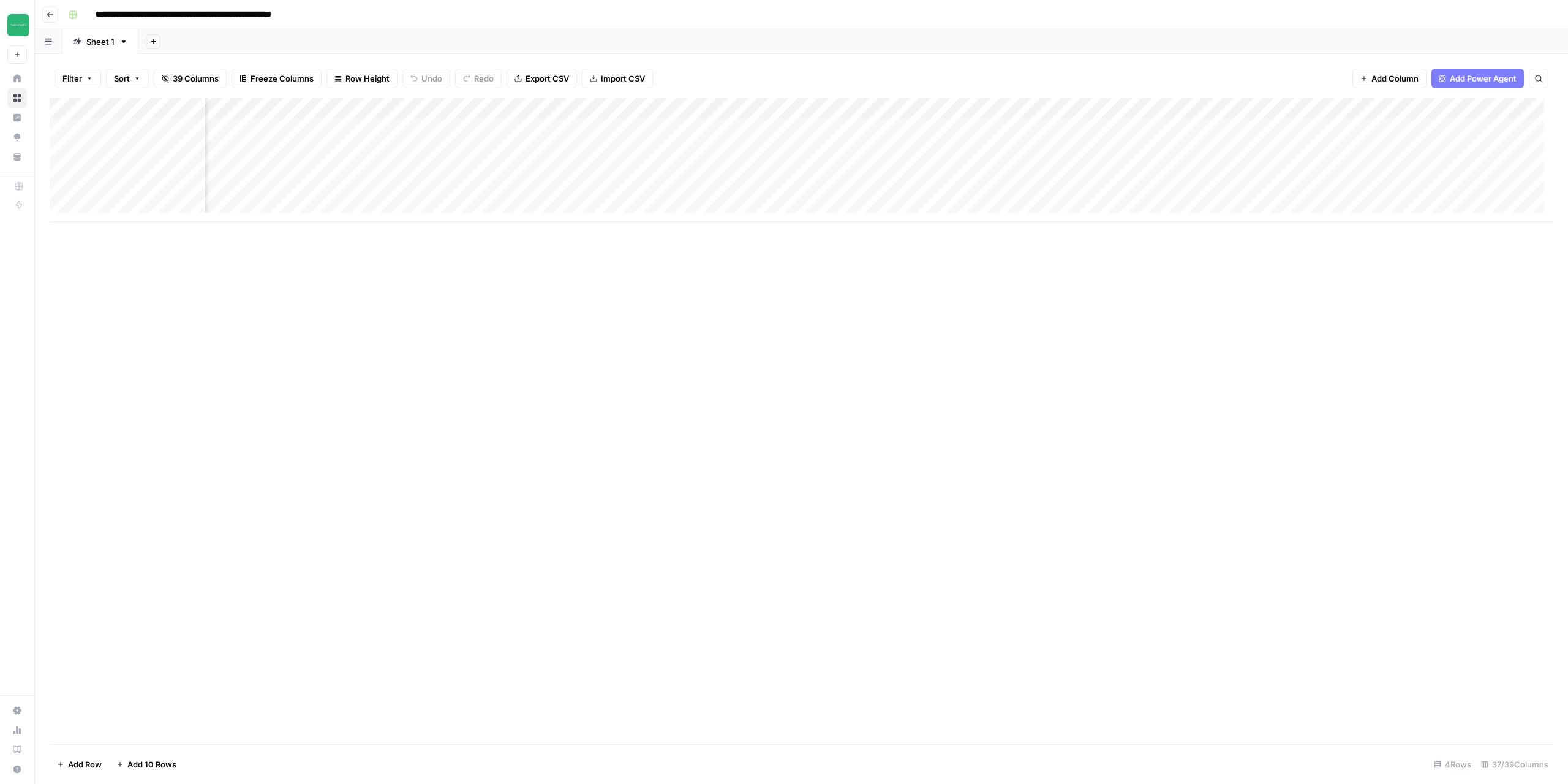
click at [338, 113] on div "Add Column" at bounding box center [800, 160] width 1503 height 124
click at [283, 230] on span "Edit Workflow" at bounding box center [309, 229] width 107 height 12
click at [52, 15] on icon "button" at bounding box center [50, 15] width 7 height 7
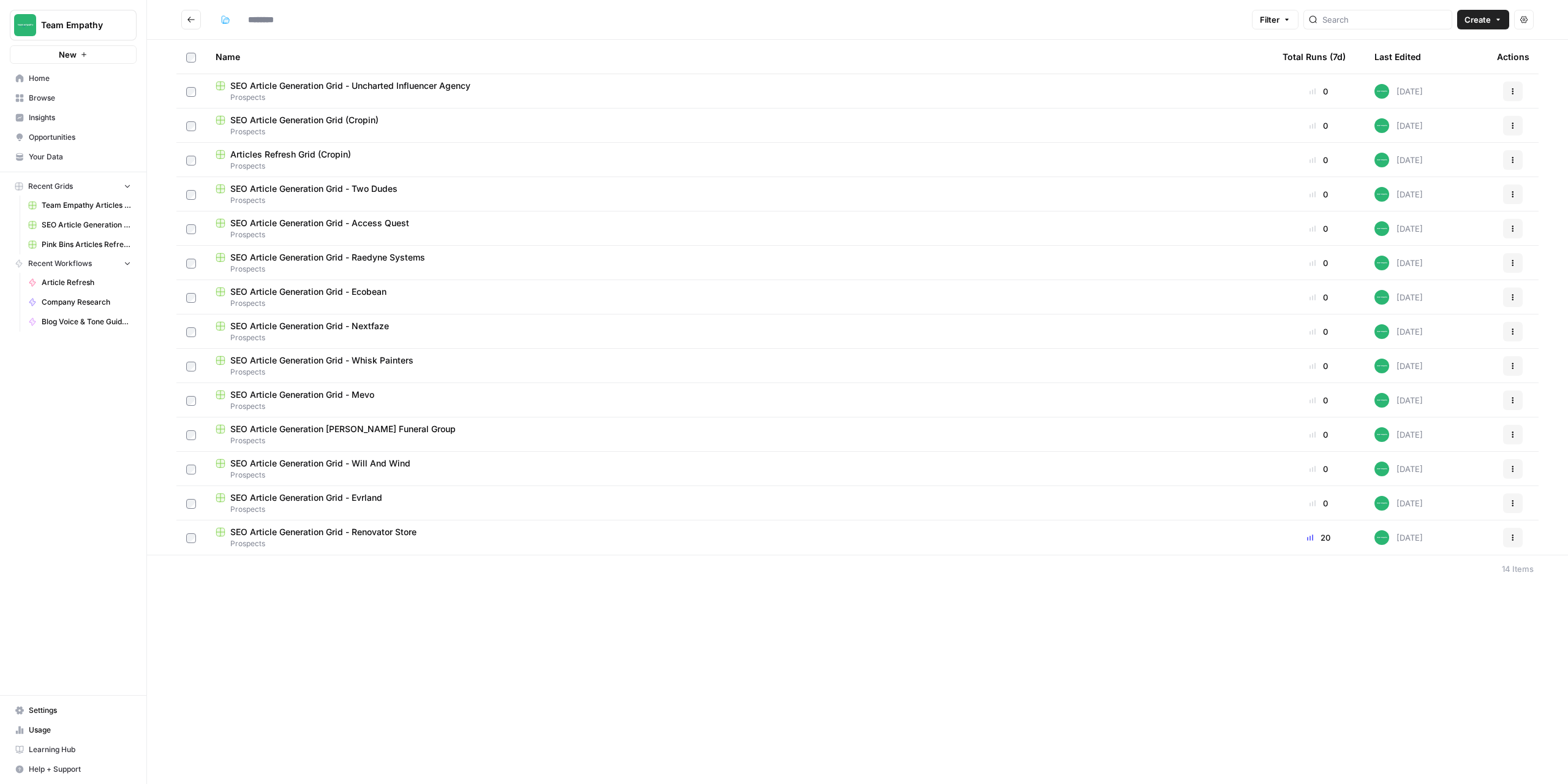
type input "*********"
click at [192, 18] on icon "Go back" at bounding box center [191, 19] width 9 height 9
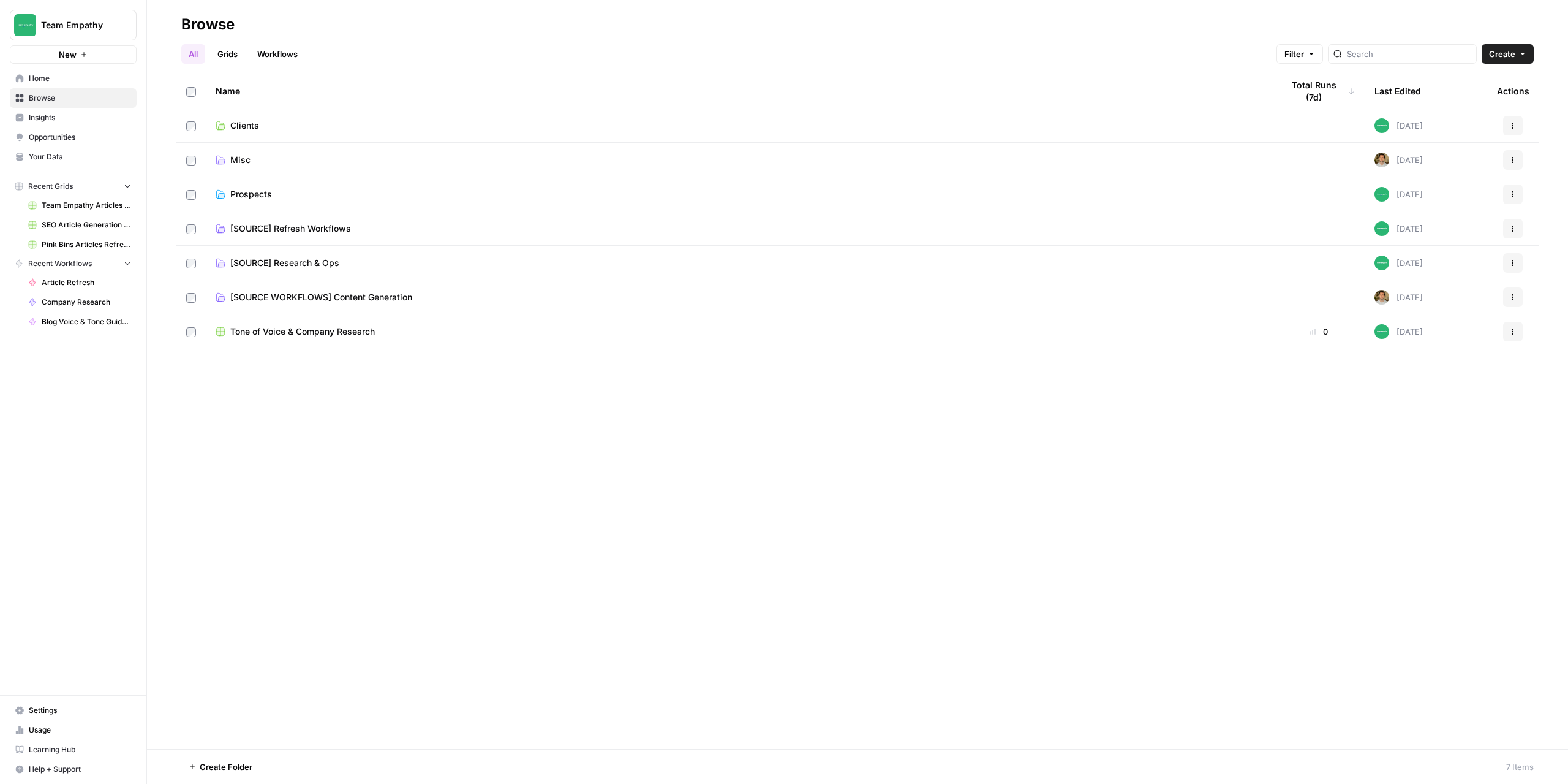
click at [252, 122] on span "Clients" at bounding box center [244, 126] width 29 height 12
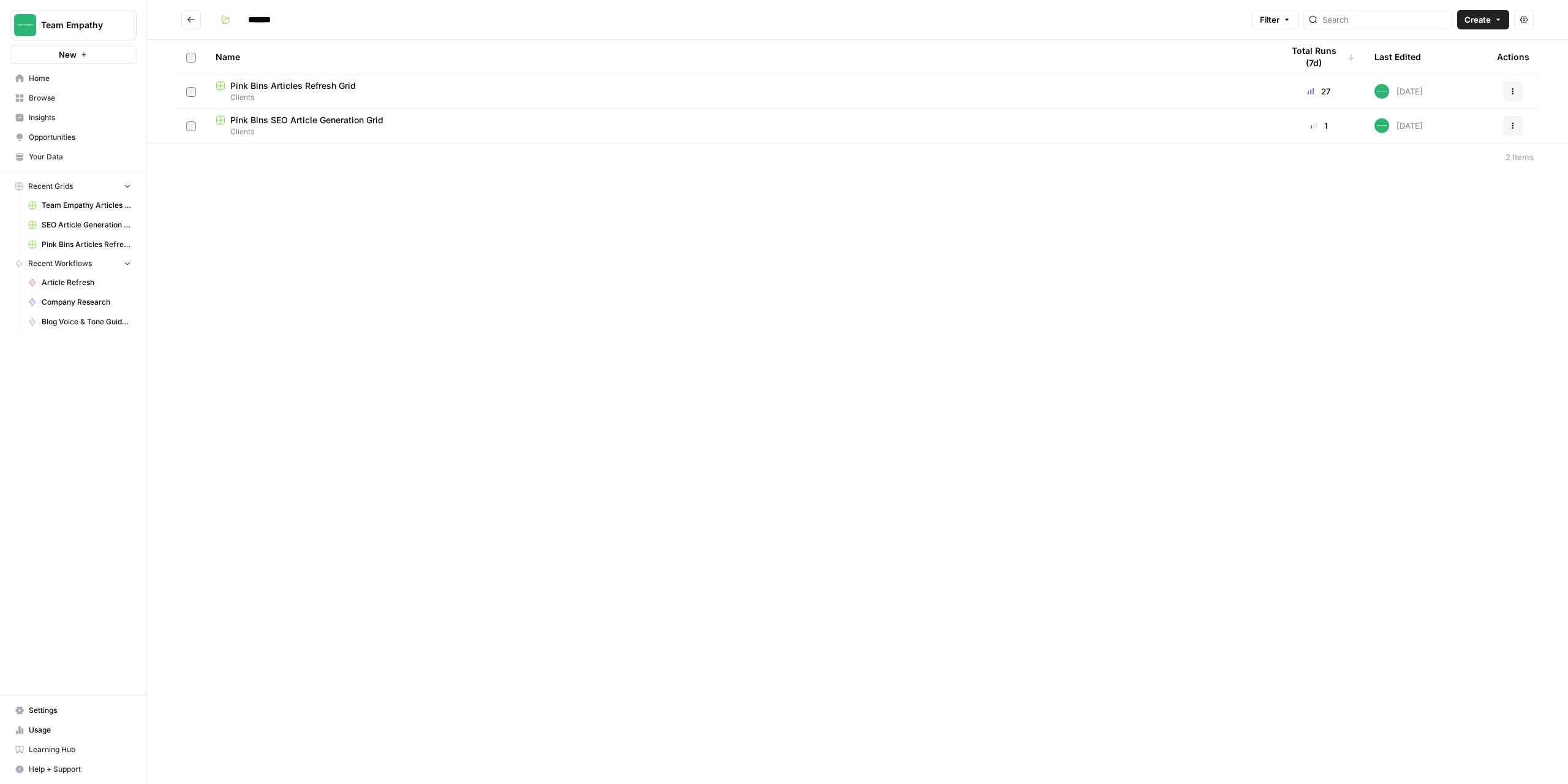
click at [307, 86] on span "Pink Bins Articles Refresh Grid" at bounding box center [293, 86] width 126 height 12
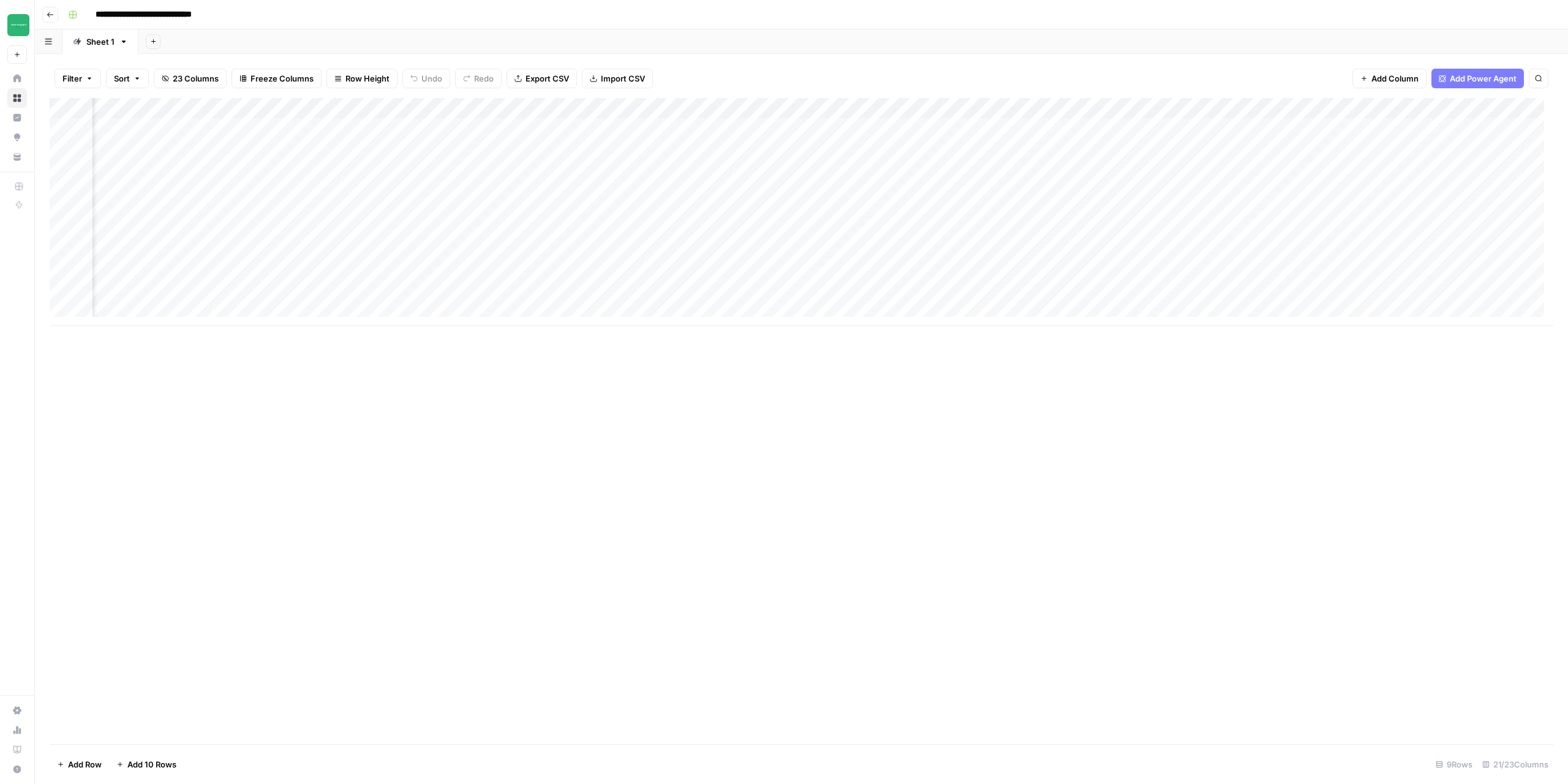
scroll to position [0, 1155]
click at [1008, 110] on div "Add Column" at bounding box center [800, 212] width 1503 height 228
click at [990, 225] on span "Edit Workflow" at bounding box center [997, 229] width 107 height 12
click at [1226, 126] on div "Add Column" at bounding box center [800, 212] width 1503 height 228
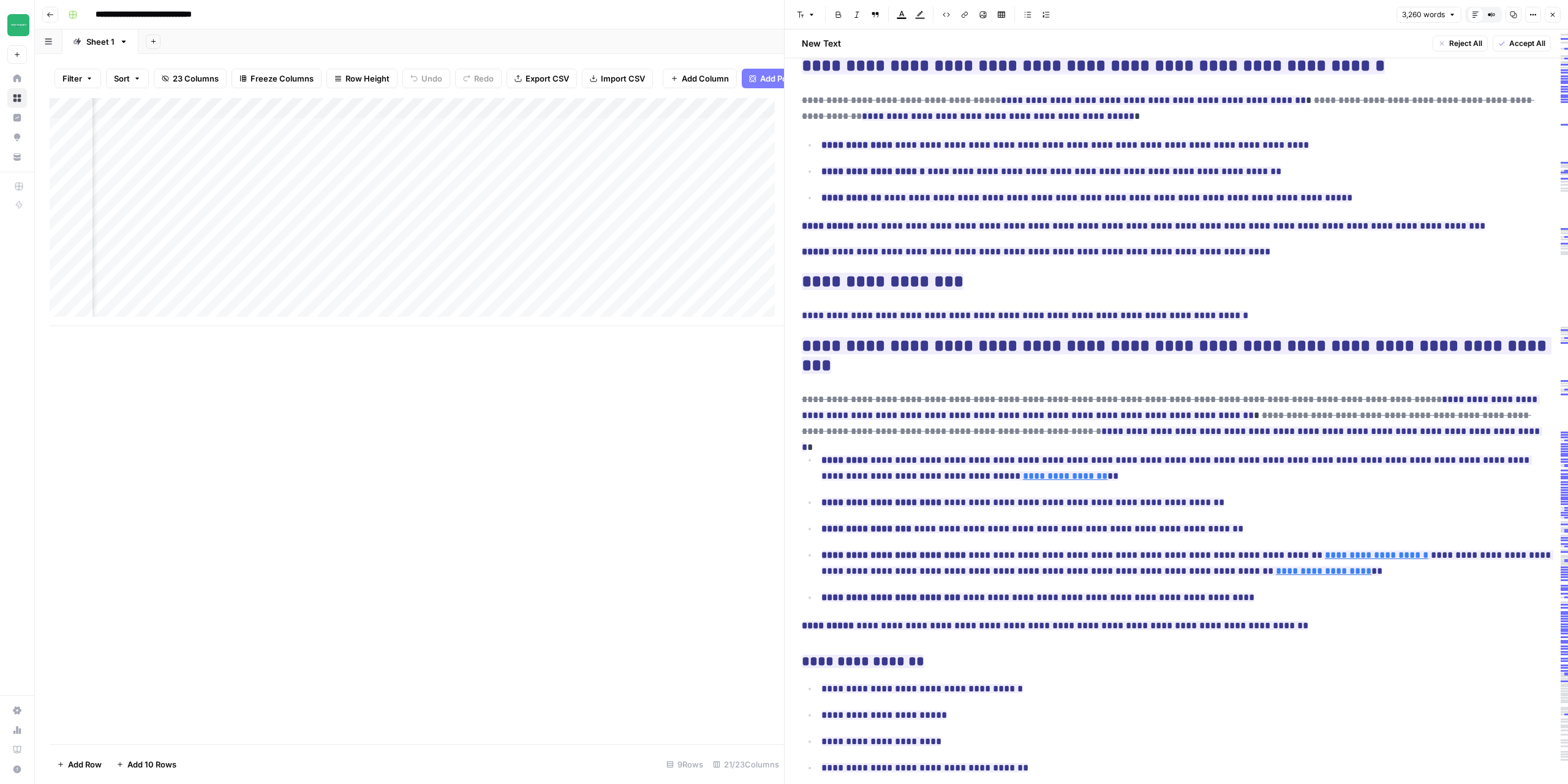
scroll to position [4780, 0]
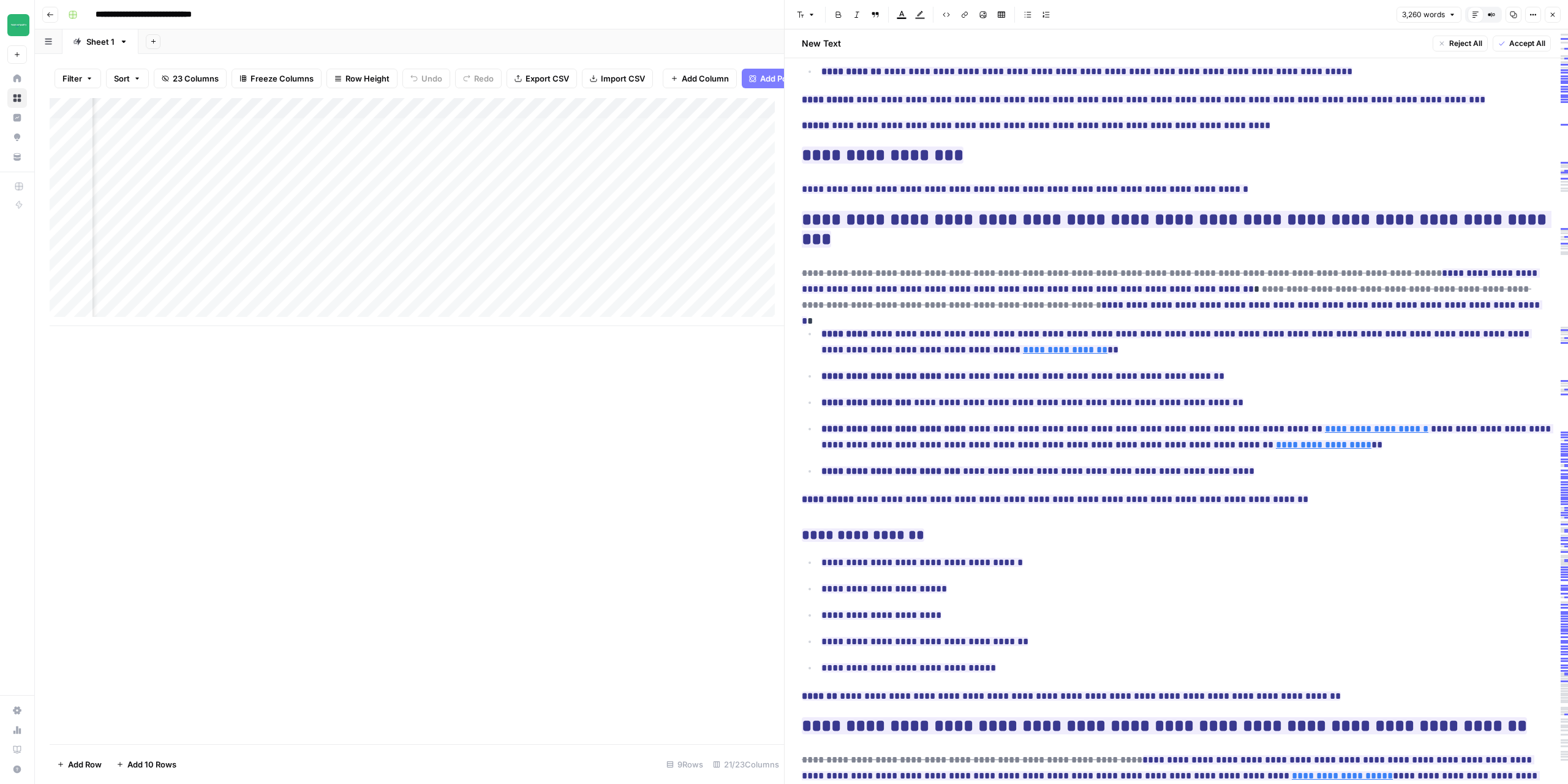
click at [1556, 21] on button "Close" at bounding box center [1552, 15] width 16 height 16
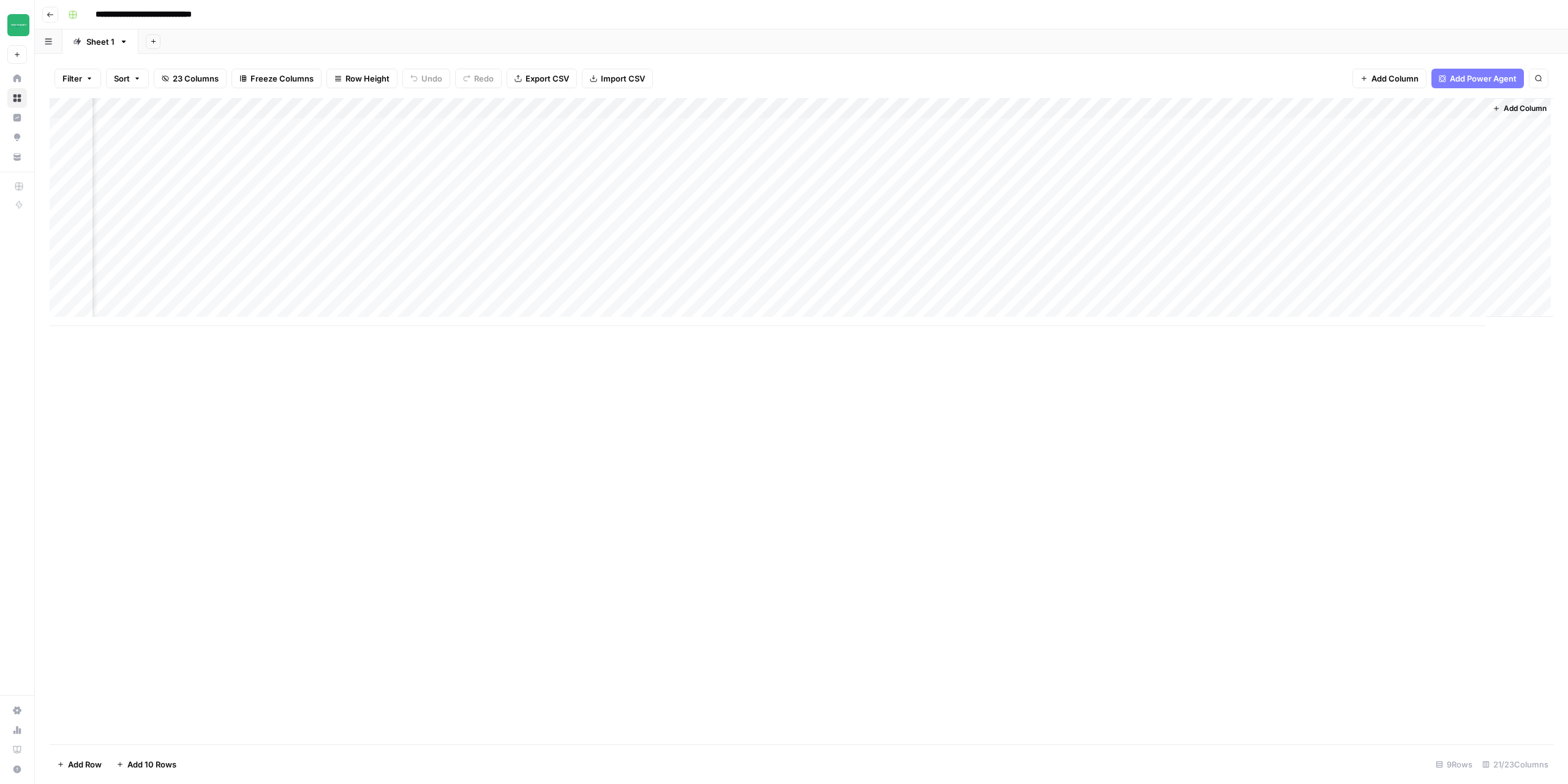
scroll to position [0, 1141]
click at [1241, 149] on div "Add Column" at bounding box center [800, 212] width 1503 height 228
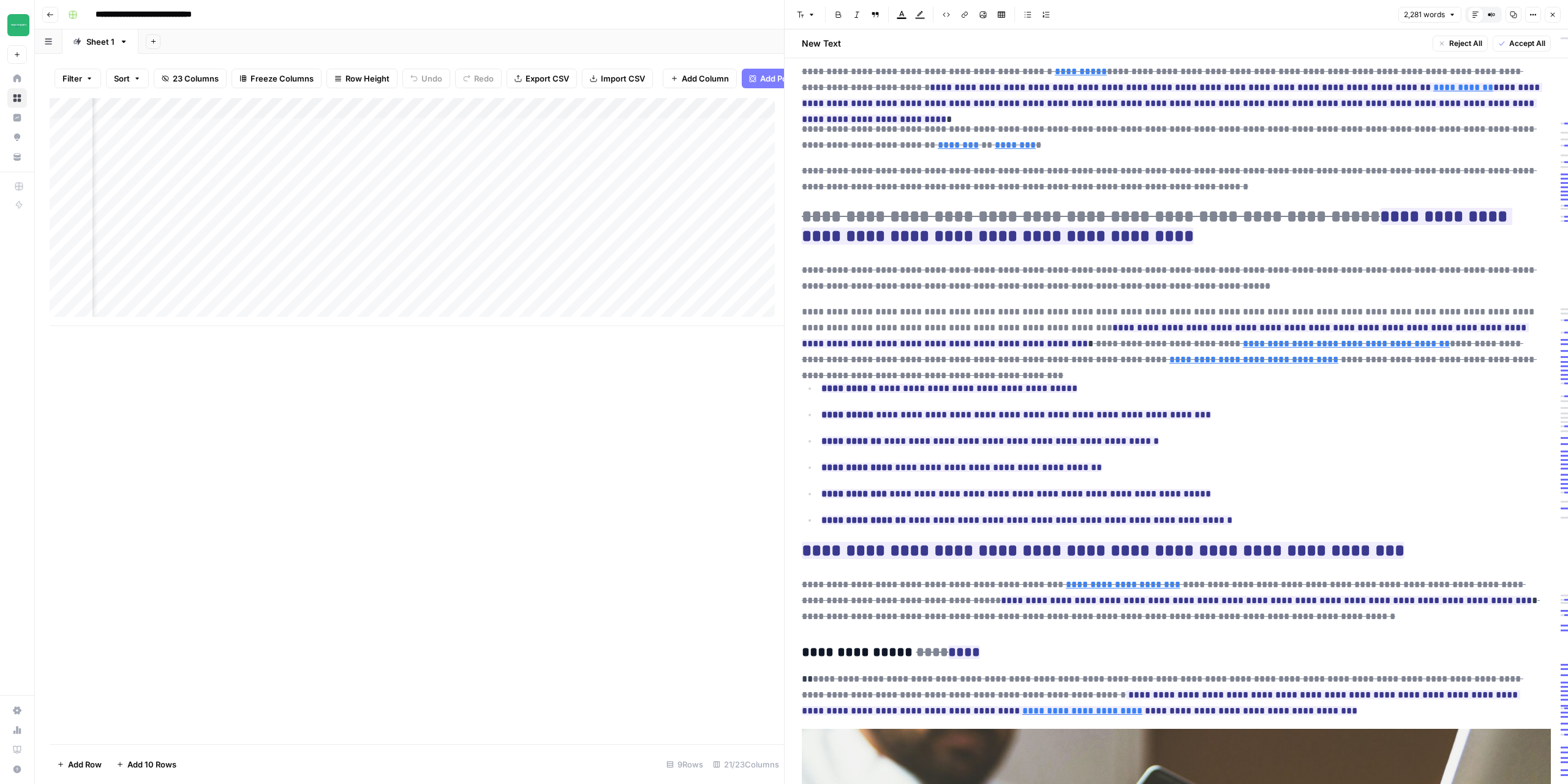
scroll to position [613, 0]
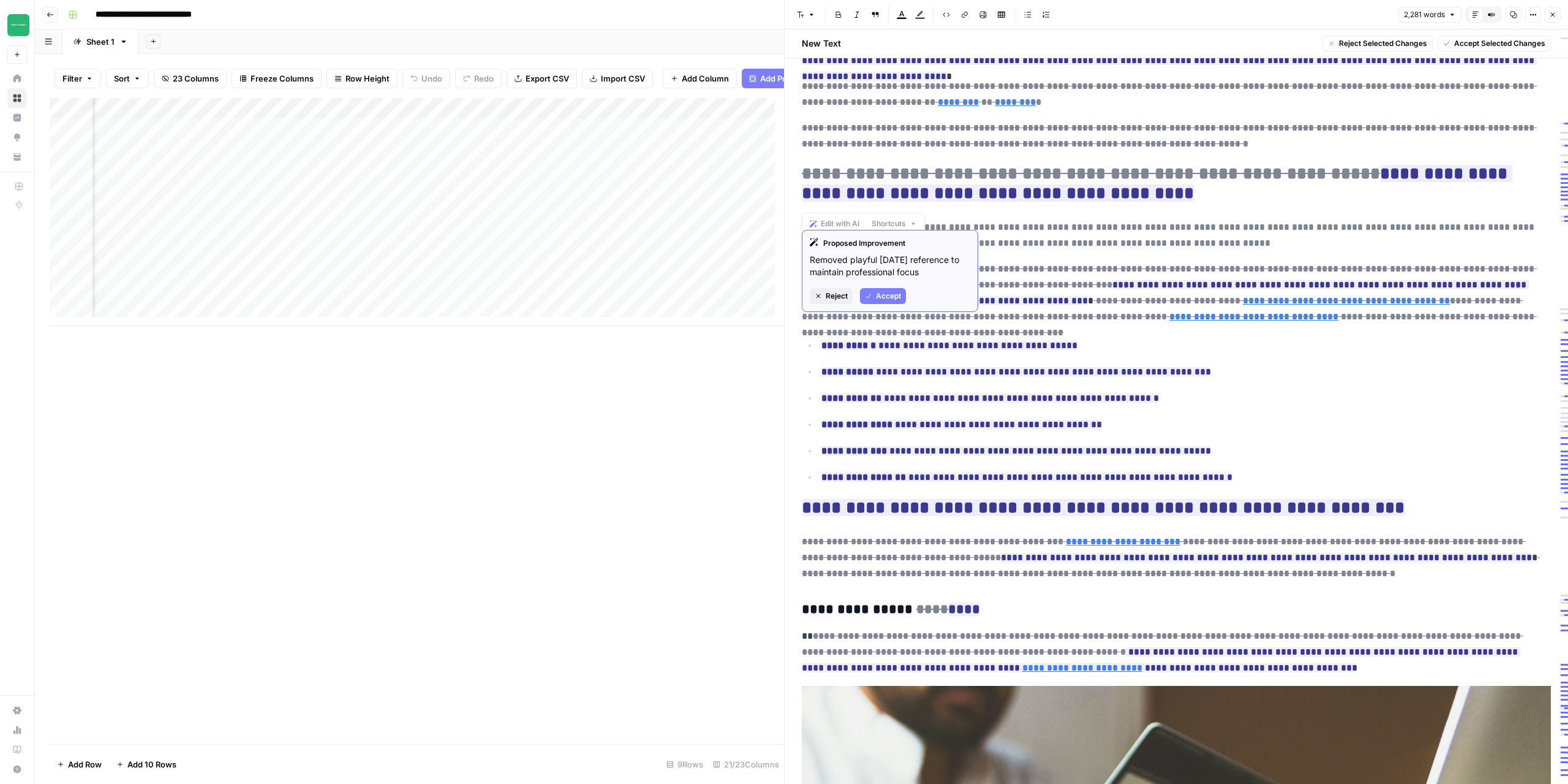
drag, startPoint x: 802, startPoint y: 202, endPoint x: 1242, endPoint y: 197, distance: 440.0
click at [1242, 222] on del "**********" at bounding box center [1169, 235] width 735 height 25
click at [1227, 220] on p "**********" at bounding box center [1176, 236] width 749 height 32
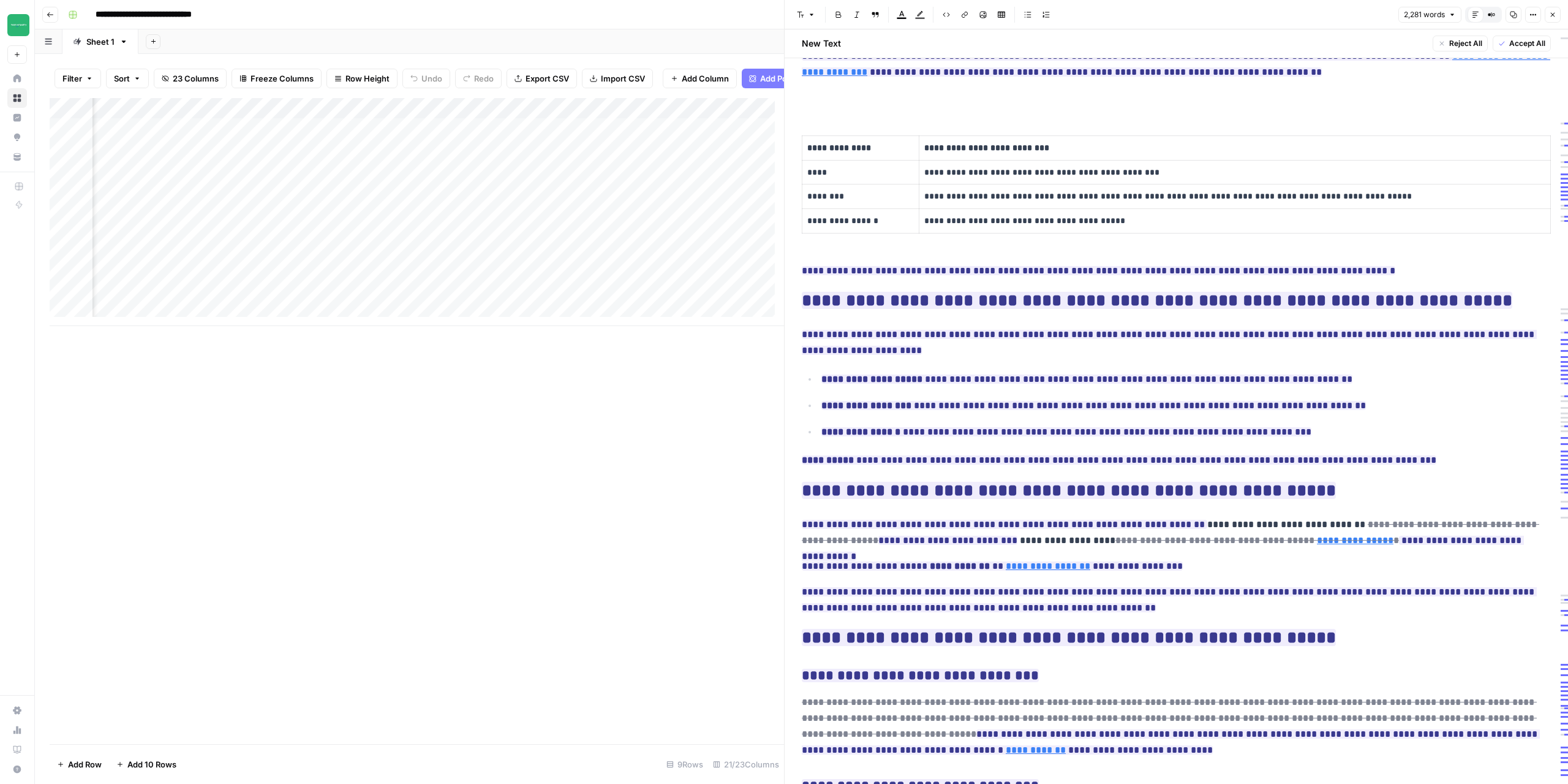
scroll to position [3922, 0]
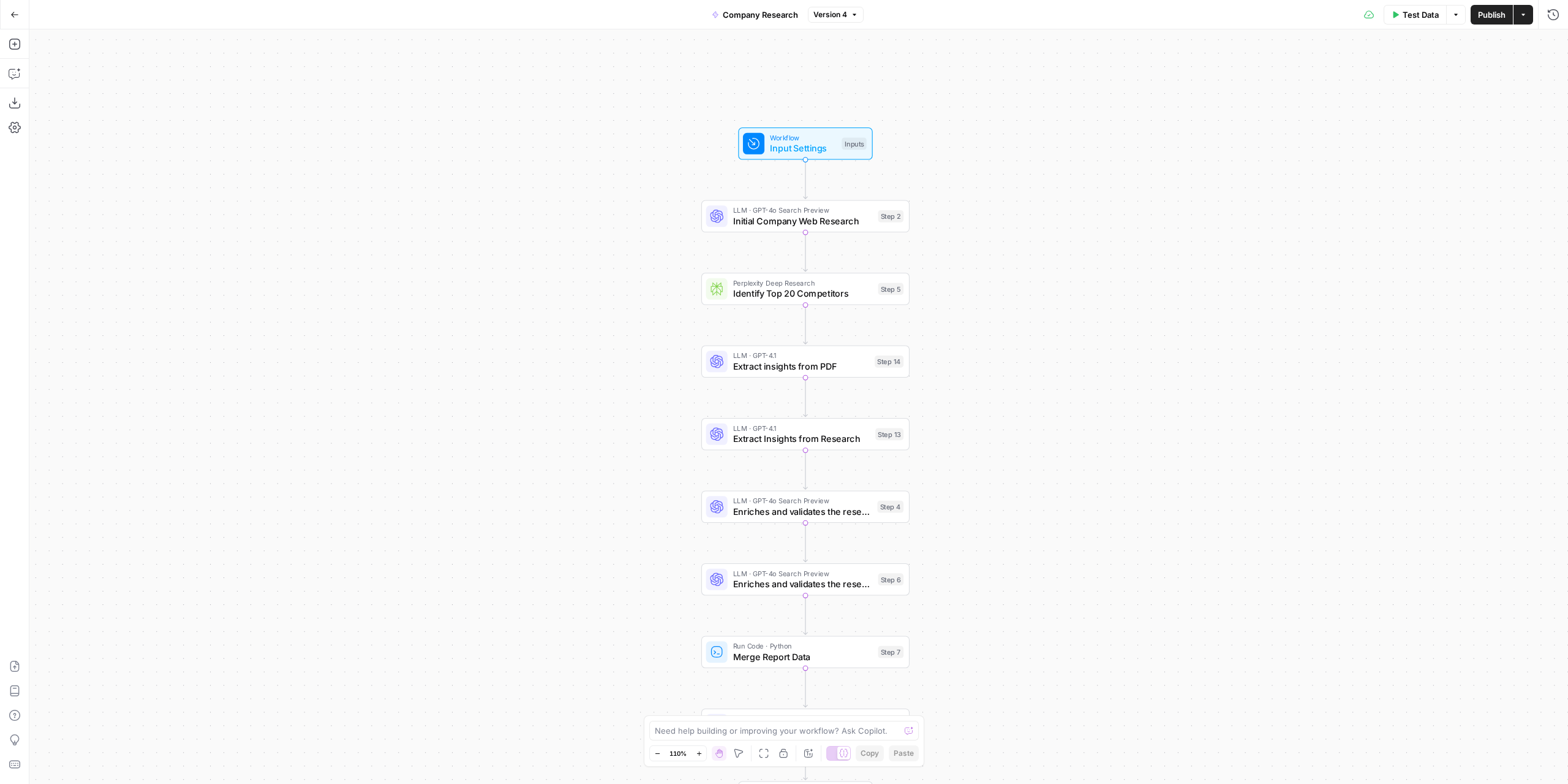
drag, startPoint x: 1052, startPoint y: 163, endPoint x: 1000, endPoint y: 247, distance: 98.8
click at [1060, 281] on div "Workflow Input Settings Inputs LLM · GPT-4o Search Preview Initial Company Web …" at bounding box center [798, 406] width 1538 height 754
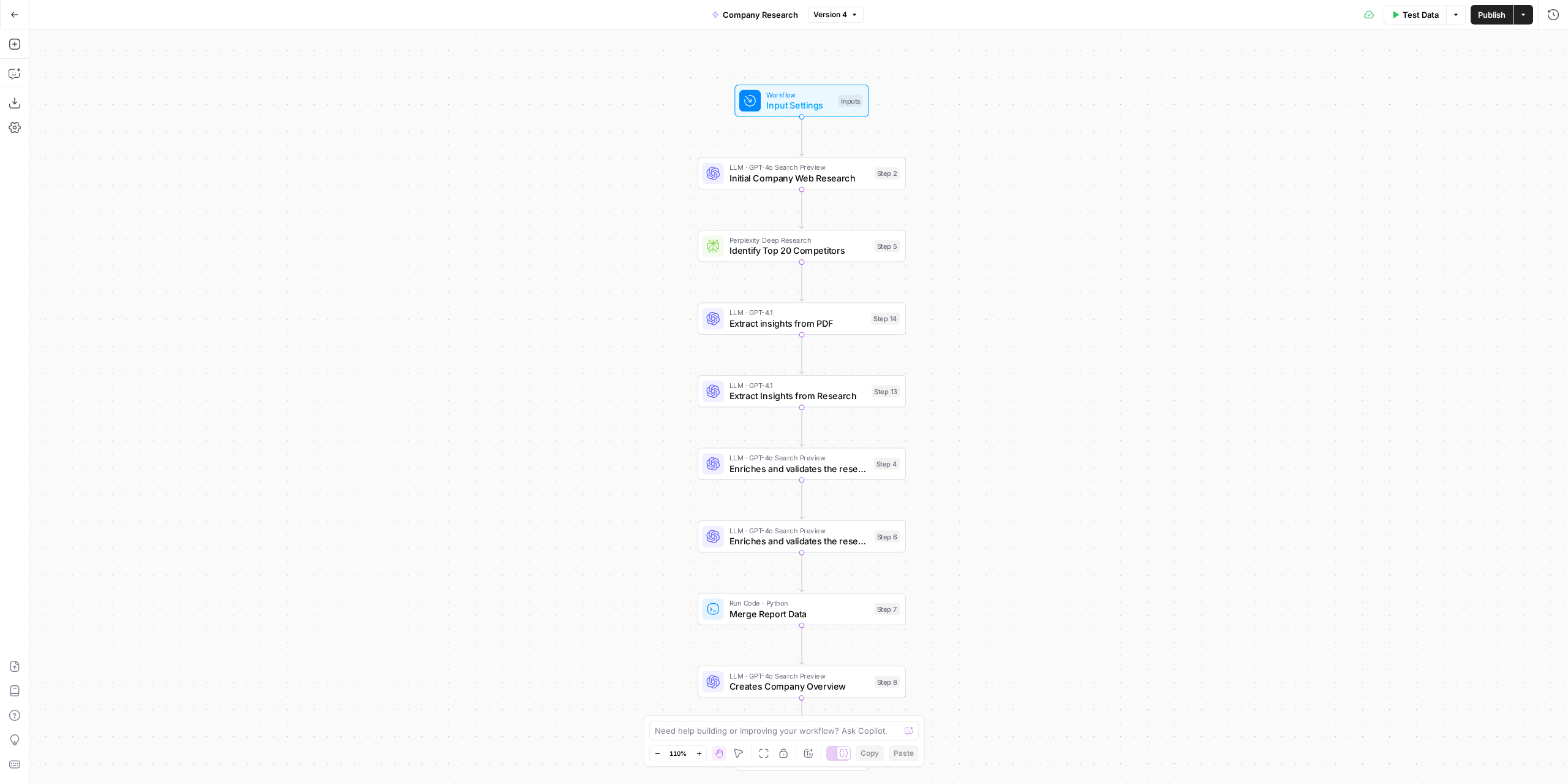
drag, startPoint x: 1084, startPoint y: 396, endPoint x: 1086, endPoint y: 384, distance: 12.2
click at [1086, 384] on div "Workflow Input Settings Inputs LLM · GPT-4o Search Preview Initial Company Web …" at bounding box center [798, 406] width 1538 height 754
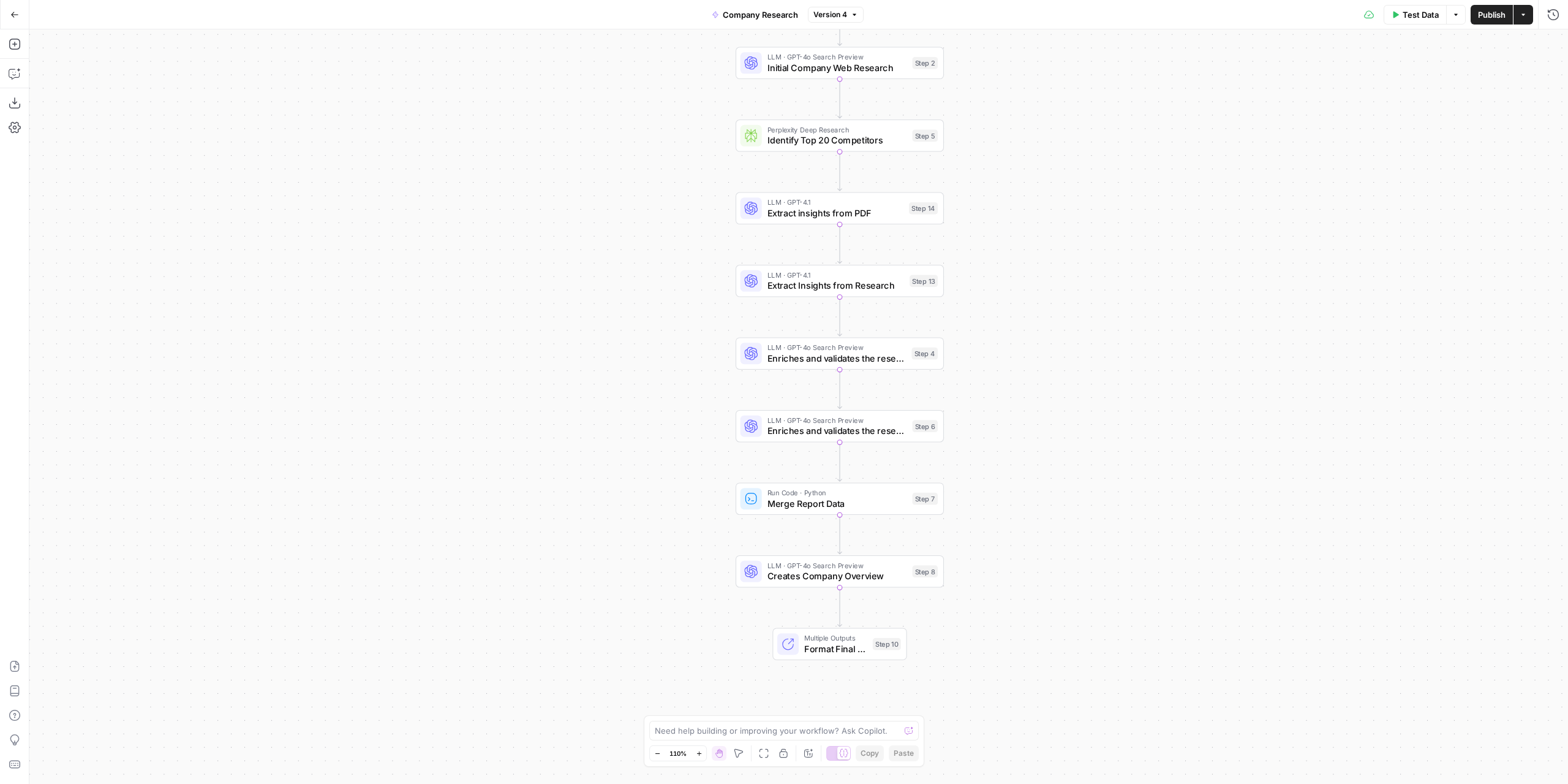
drag, startPoint x: 1118, startPoint y: 468, endPoint x: 1156, endPoint y: 363, distance: 111.7
click at [1156, 363] on div "Workflow Input Settings Inputs LLM · GPT-4o Search Preview Initial Company Web …" at bounding box center [798, 406] width 1538 height 754
drag, startPoint x: 1138, startPoint y: 184, endPoint x: 1138, endPoint y: 294, distance: 110.0
click at [1138, 294] on div "Workflow Input Settings Inputs LLM · GPT-4o Search Preview Initial Company Web …" at bounding box center [798, 406] width 1538 height 754
drag, startPoint x: 1103, startPoint y: 375, endPoint x: 1099, endPoint y: 339, distance: 36.2
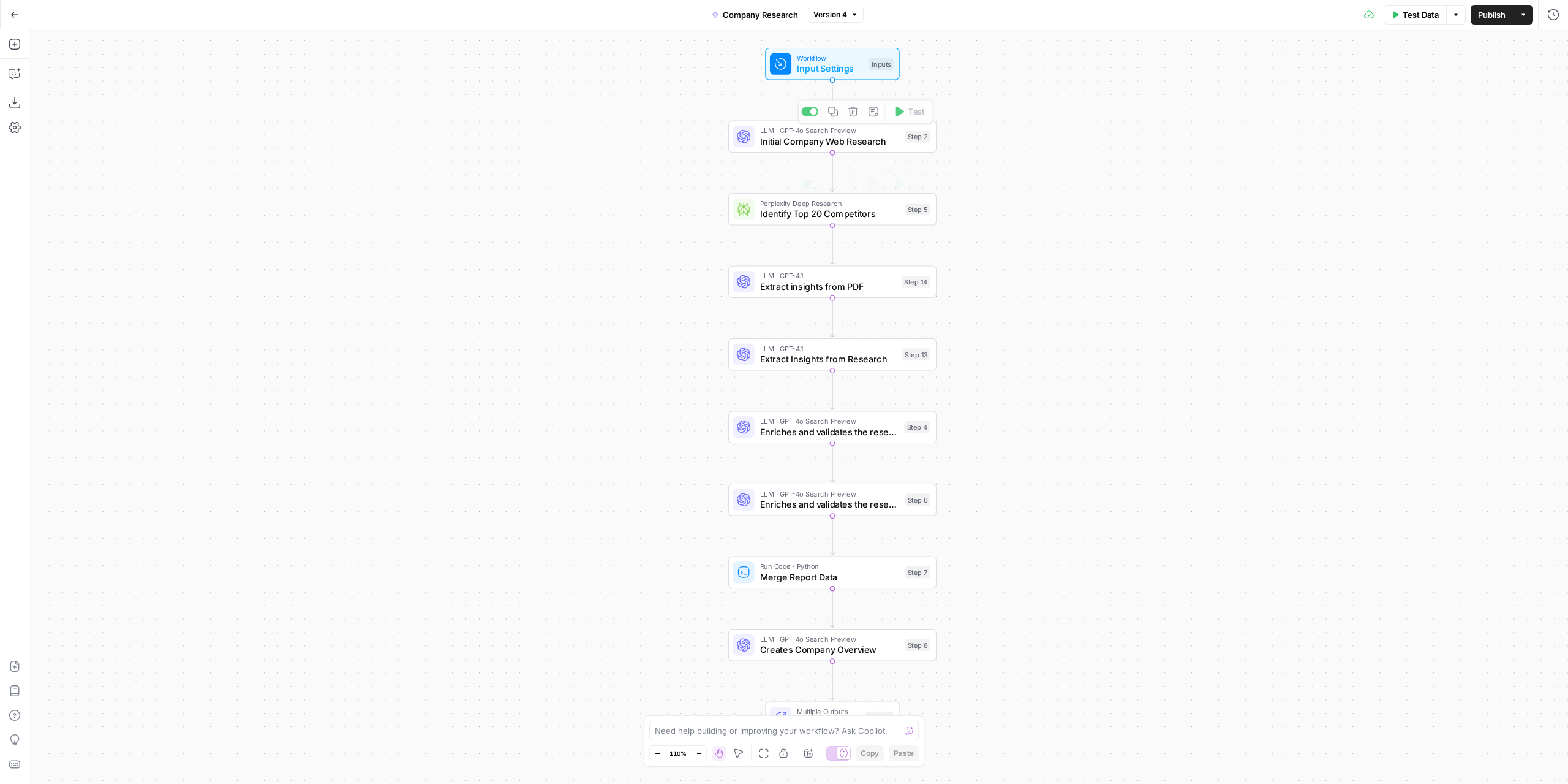
click at [1099, 339] on div "Workflow Input Settings Inputs LLM · GPT-4o Search Preview Initial Company Web …" at bounding box center [798, 406] width 1538 height 754
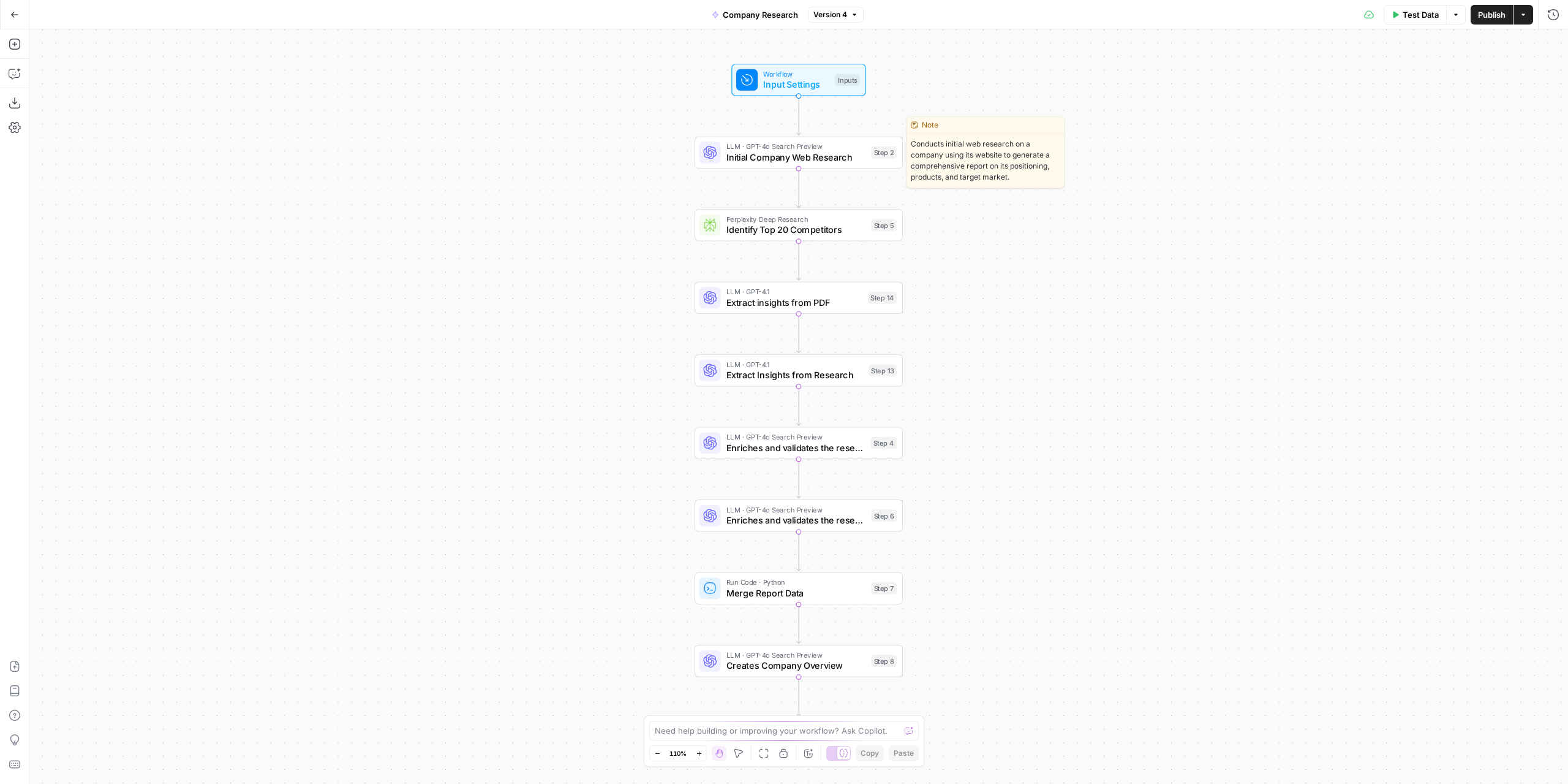
click at [770, 165] on div "LLM · GPT-4o Search Preview Initial Company Web Research Step 2 Copy step Delet…" at bounding box center [798, 152] width 208 height 33
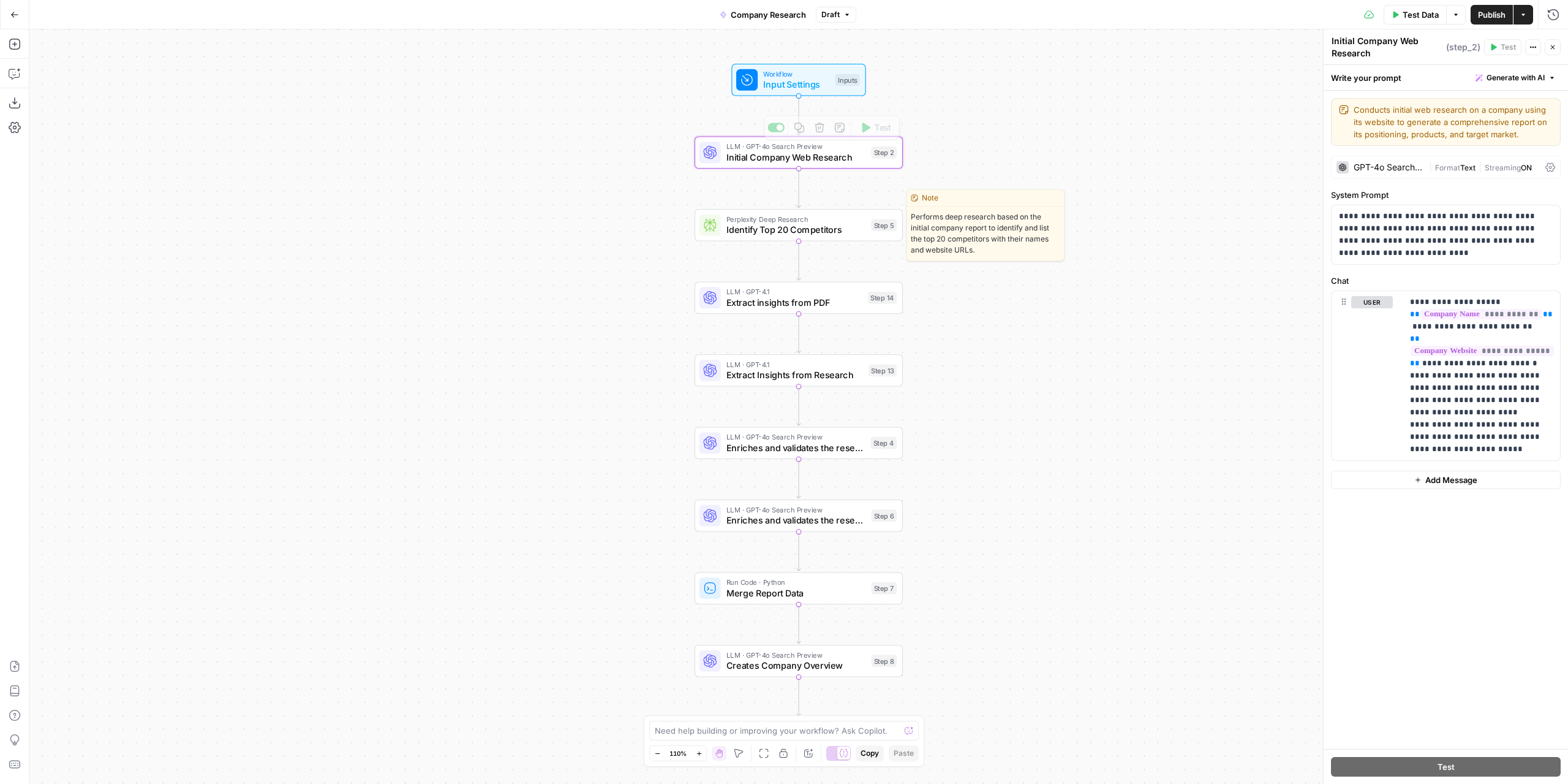
click at [791, 233] on span "Identify Top 20 Competitors" at bounding box center [796, 229] width 140 height 13
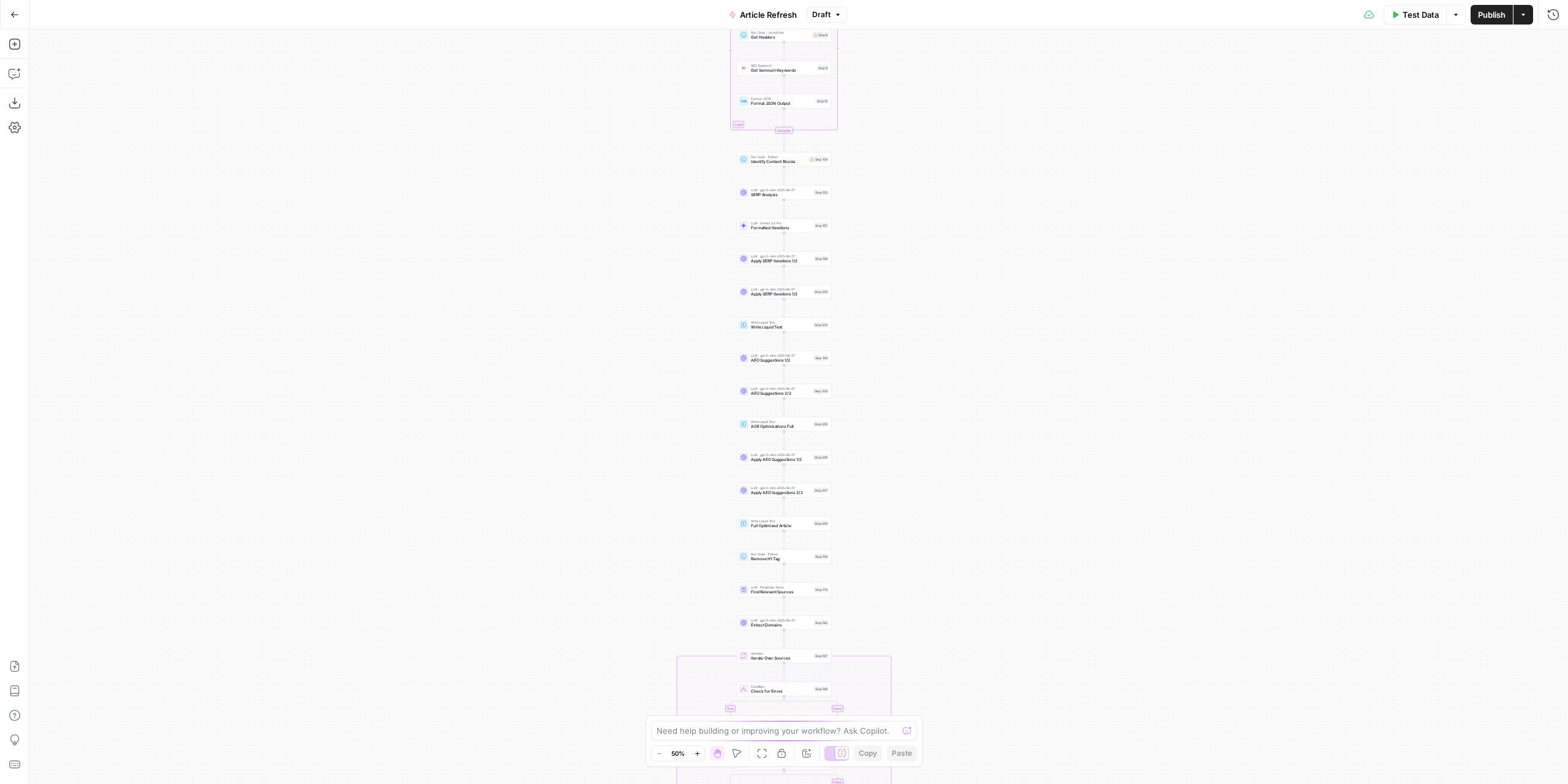
drag, startPoint x: 1049, startPoint y: 356, endPoint x: 1032, endPoint y: 477, distance: 122.2
click at [1032, 477] on div "true false true false true false Workflow Input Settings Inputs Power Agent Ide…" at bounding box center [798, 406] width 1538 height 754
drag, startPoint x: 959, startPoint y: 208, endPoint x: 976, endPoint y: 490, distance: 282.5
click at [976, 490] on div "true false true false true false Workflow Input Settings Inputs Power Agent Ide…" at bounding box center [798, 406] width 1538 height 754
drag, startPoint x: 953, startPoint y: 175, endPoint x: 970, endPoint y: 288, distance: 114.3
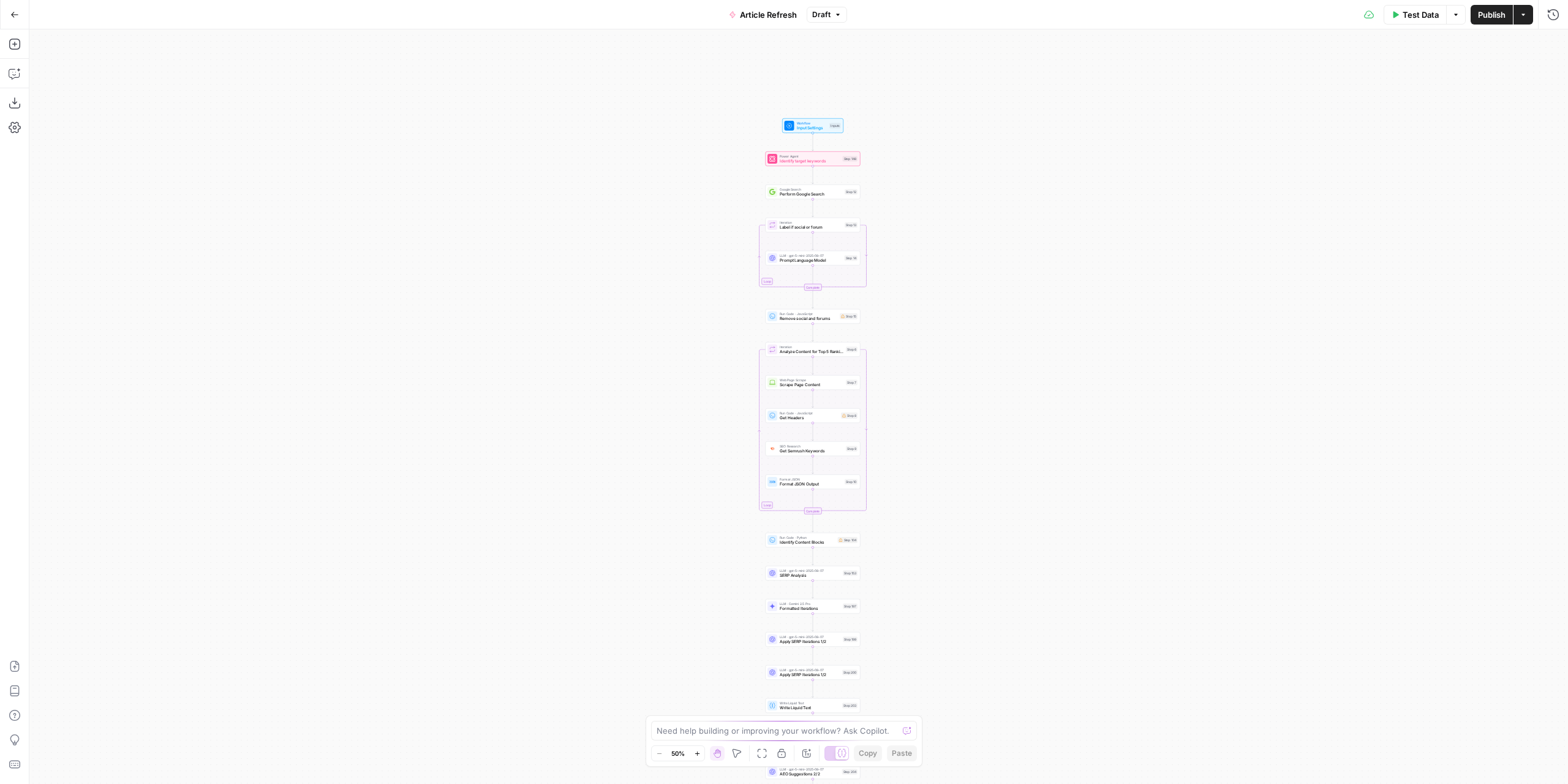
click at [970, 288] on div "true false true false true false Workflow Input Settings Inputs Power Agent Ide…" at bounding box center [798, 406] width 1538 height 754
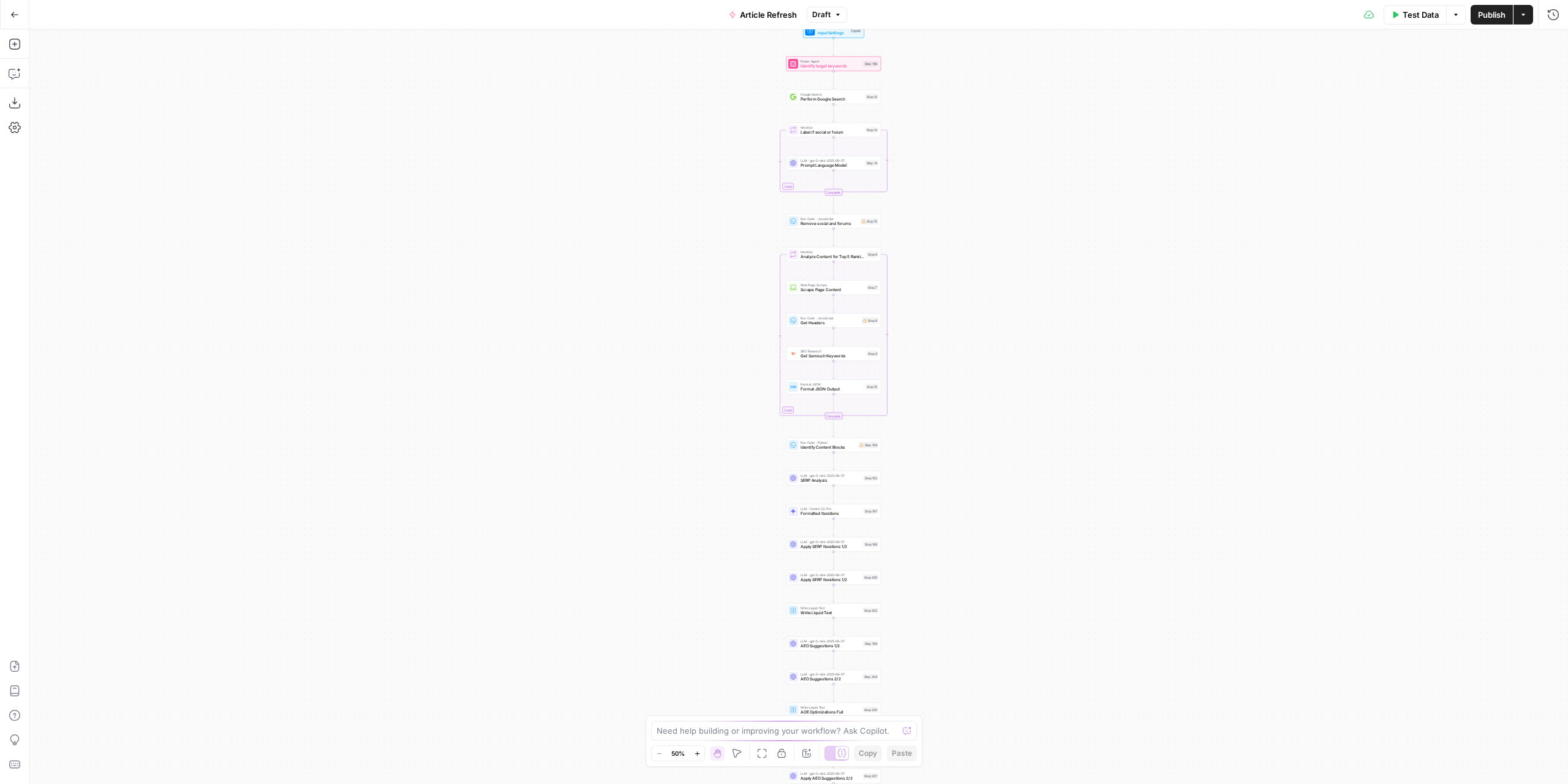
drag, startPoint x: 999, startPoint y: 498, endPoint x: 1017, endPoint y: 385, distance: 114.4
click at [1015, 377] on div "true false true false true false Workflow Input Settings Inputs Power Agent Ide…" at bounding box center [798, 406] width 1538 height 754
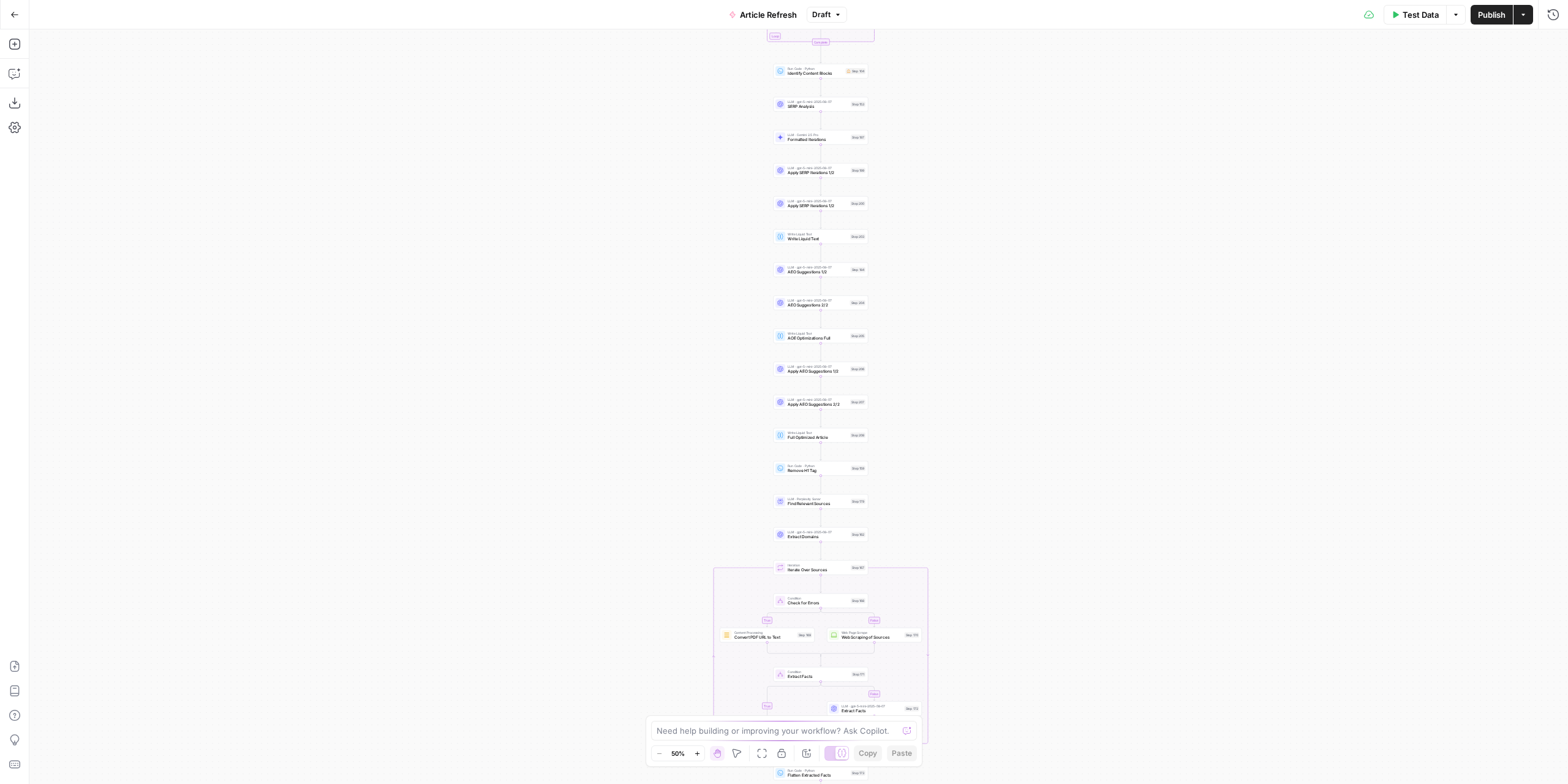
drag, startPoint x: 1051, startPoint y: 546, endPoint x: 1037, endPoint y: 142, distance: 404.2
click at [1037, 142] on div "true false true false true false Workflow Input Settings Inputs Power Agent Ide…" at bounding box center [798, 406] width 1538 height 754
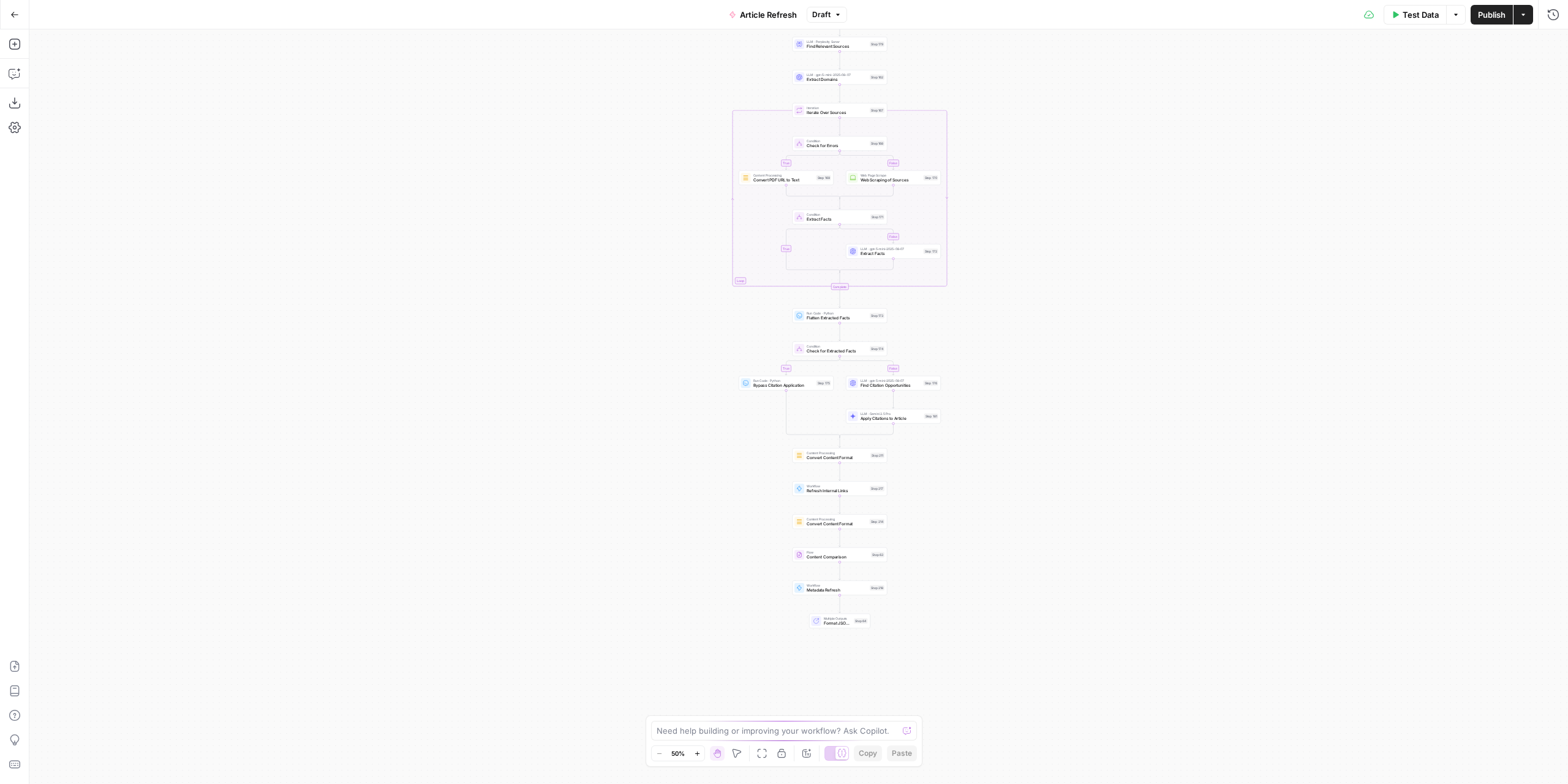
drag, startPoint x: 1052, startPoint y: 515, endPoint x: 1065, endPoint y: 270, distance: 245.3
click at [1068, 83] on div "true false true false true false Workflow Input Settings Inputs Power Agent Ide…" at bounding box center [798, 406] width 1538 height 754
drag, startPoint x: 1099, startPoint y: 372, endPoint x: 1106, endPoint y: 324, distance: 48.5
click at [1106, 324] on div "true false true false true false Workflow Input Settings Inputs Power Agent Ide…" at bounding box center [798, 406] width 1538 height 754
drag, startPoint x: 1087, startPoint y: 128, endPoint x: 1102, endPoint y: 365, distance: 237.5
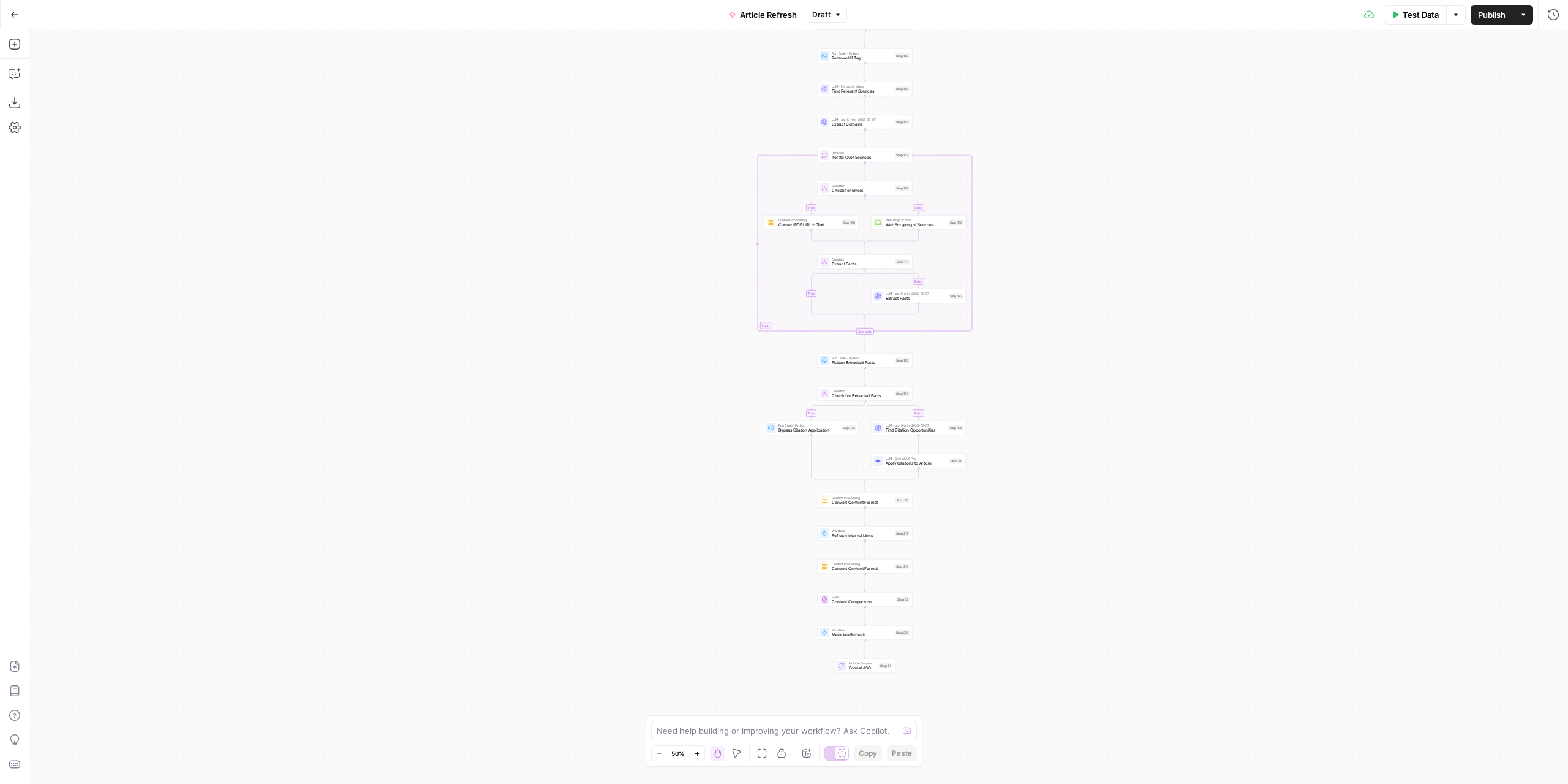
click at [1102, 367] on div "true false true false true false Workflow Input Settings Inputs Power Agent Ide…" at bounding box center [798, 406] width 1538 height 754
drag, startPoint x: 1088, startPoint y: 145, endPoint x: 1089, endPoint y: 339, distance: 194.0
click at [1089, 339] on div "true false true false true false Workflow Input Settings Inputs Power Agent Ide…" at bounding box center [798, 406] width 1538 height 754
drag, startPoint x: 1056, startPoint y: 150, endPoint x: 1025, endPoint y: 475, distance: 326.5
click at [1025, 475] on div "true false true false true false Workflow Input Settings Inputs Power Agent Ide…" at bounding box center [798, 406] width 1538 height 754
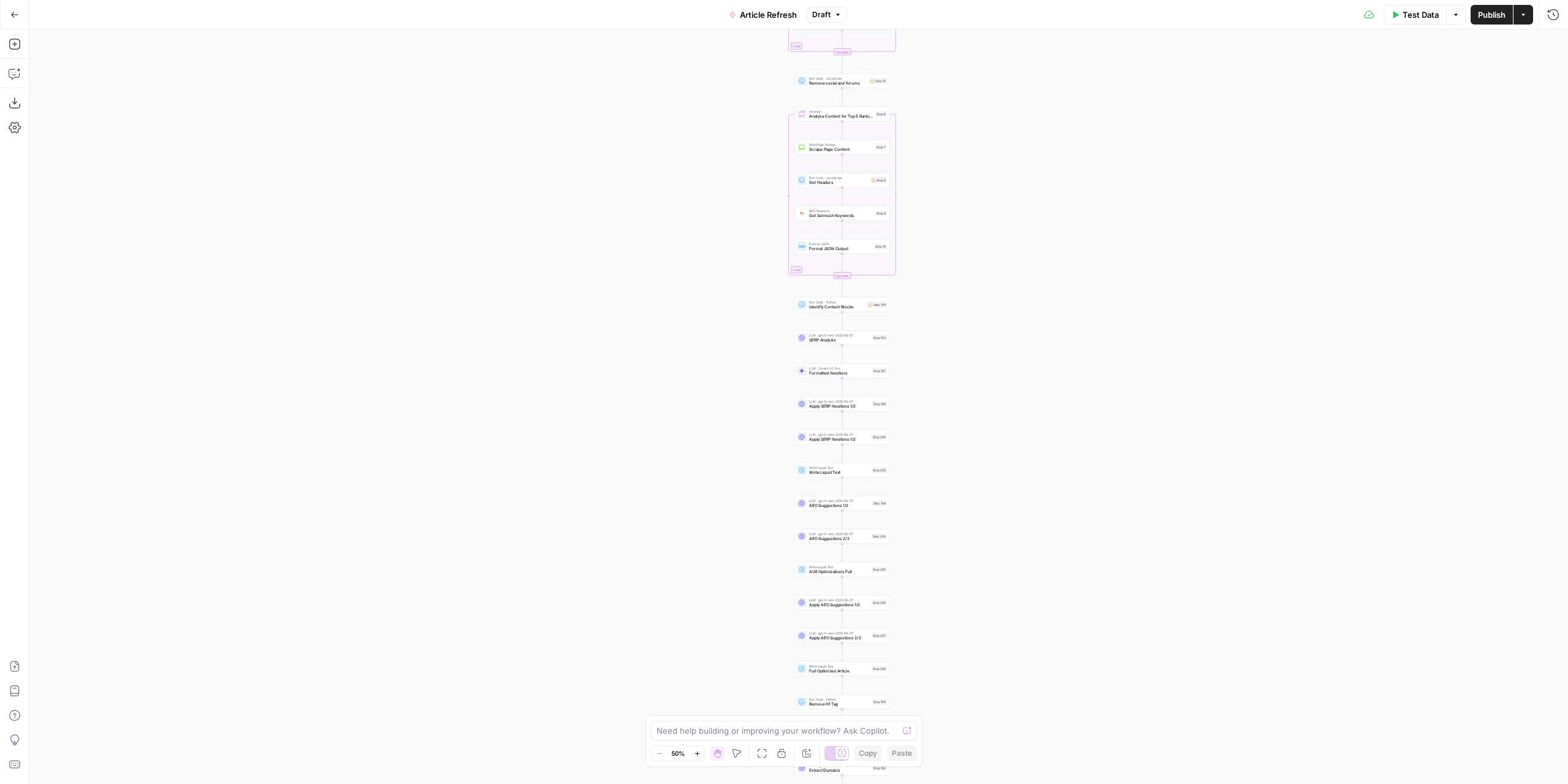
drag, startPoint x: 996, startPoint y: 221, endPoint x: 1013, endPoint y: 336, distance: 116.2
click at [1014, 374] on div "true false true false true false Workflow Input Settings Inputs Power Agent Ide…" at bounding box center [798, 406] width 1538 height 754
